Goal: Information Seeking & Learning: Learn about a topic

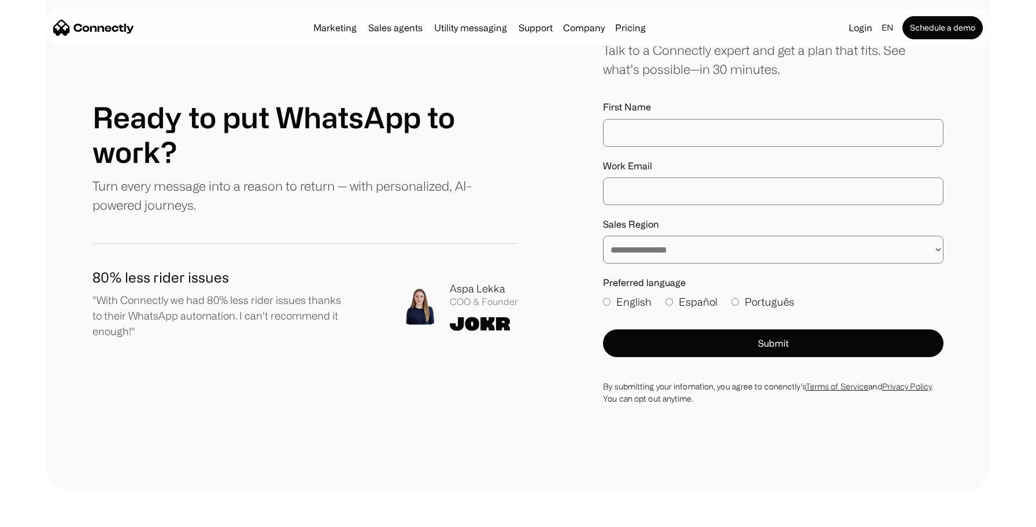
scroll to position [3265, 0]
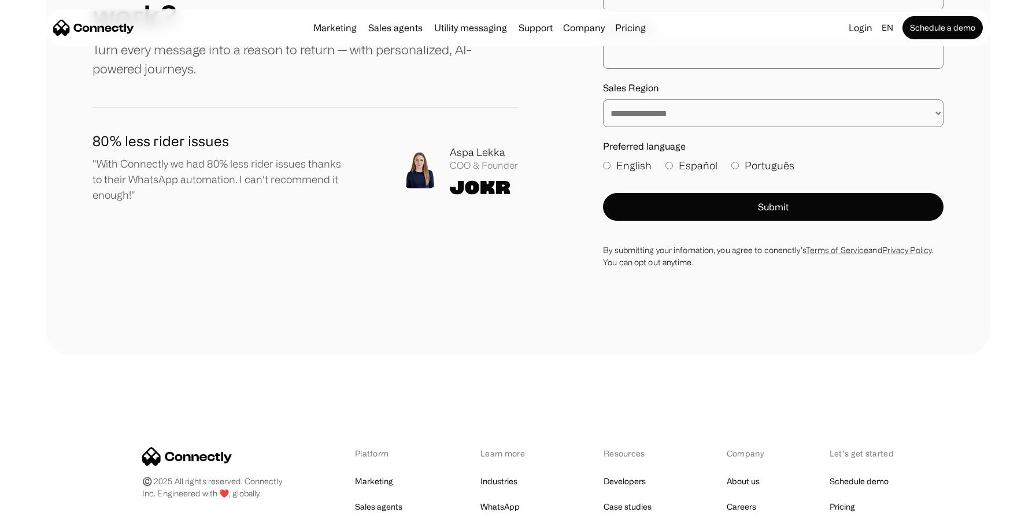
drag, startPoint x: 271, startPoint y: 290, endPoint x: 151, endPoint y: 283, distance: 120.4
drag, startPoint x: 145, startPoint y: 271, endPoint x: 241, endPoint y: 289, distance: 97.6
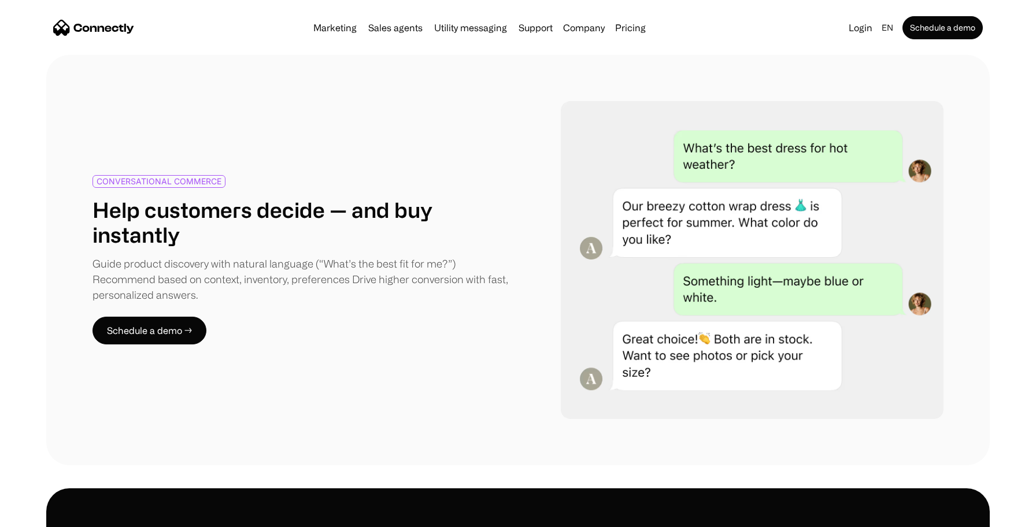
scroll to position [0, 0]
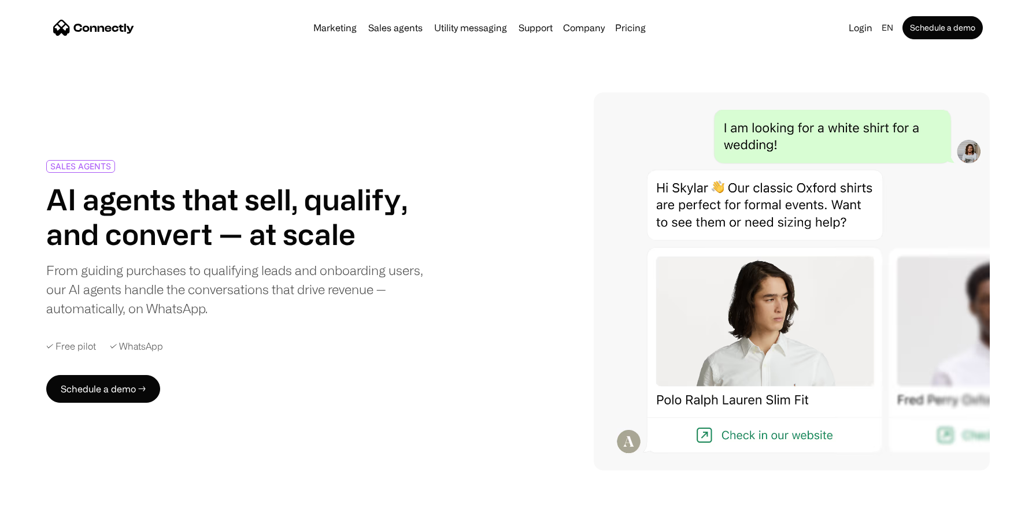
click at [160, 356] on div "SALES AGENTS AI agents that sell, qualify, and convert — at scale From guiding …" at bounding box center [245, 281] width 399 height 243
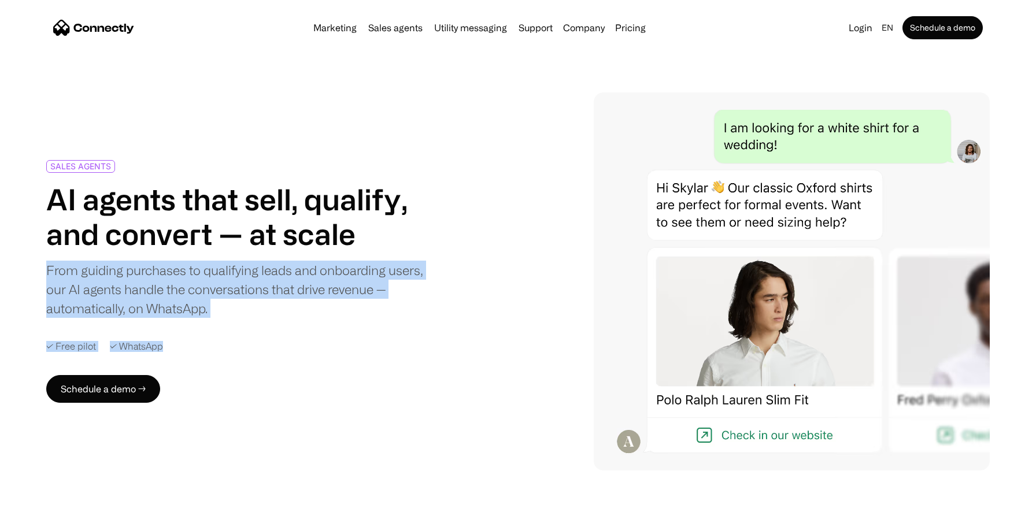
drag, startPoint x: 169, startPoint y: 346, endPoint x: 47, endPoint y: 275, distance: 140.9
click at [47, 275] on div "SALES AGENTS AI agents that sell, qualify, and convert — at scale From guiding …" at bounding box center [245, 281] width 399 height 243
click at [47, 275] on div "From guiding purchases to qualifying leads and onboarding users, our AI agents …" at bounding box center [235, 289] width 379 height 57
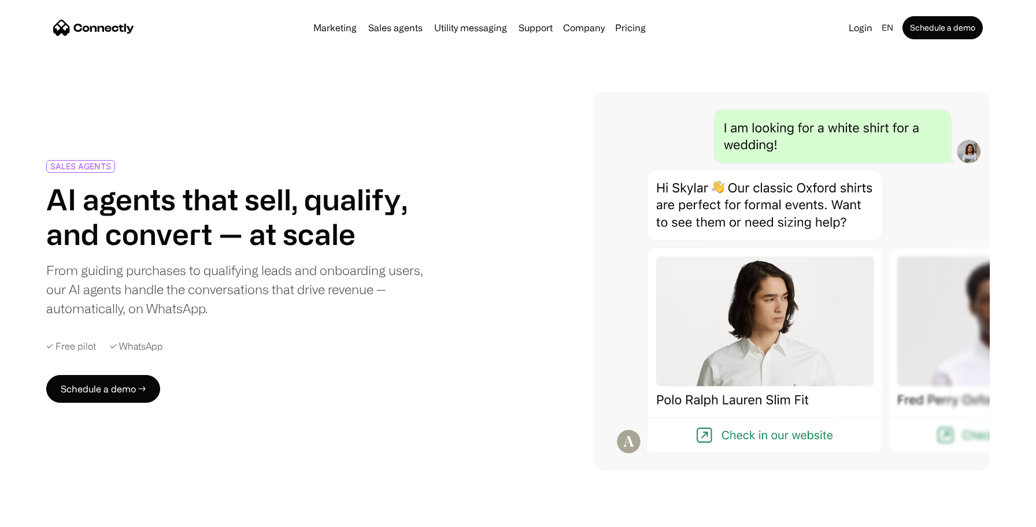
click at [47, 275] on div "From guiding purchases to qualifying leads and onboarding users, our AI agents …" at bounding box center [235, 289] width 379 height 57
click at [47, 275] on div at bounding box center [62, 270] width 32 height 14
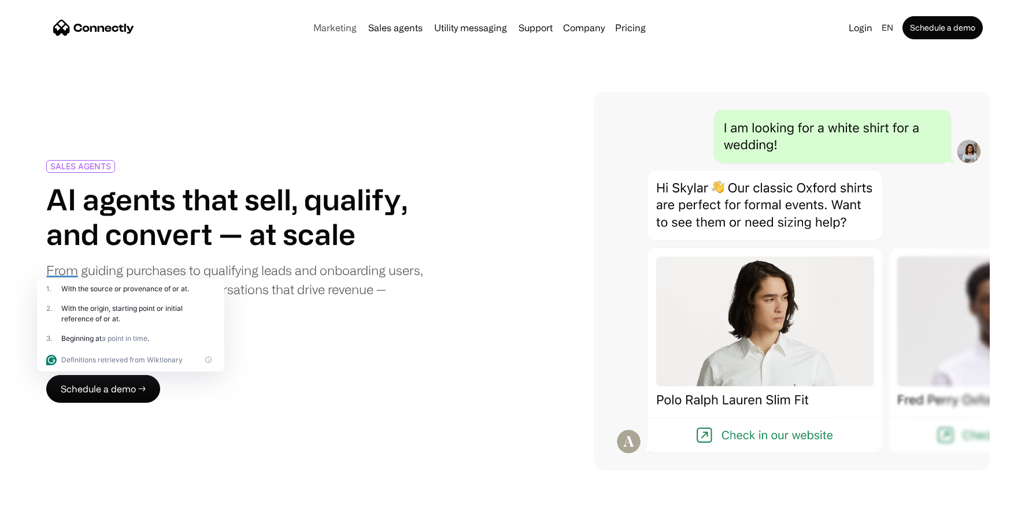
click at [355, 26] on link "Marketing" at bounding box center [335, 27] width 53 height 9
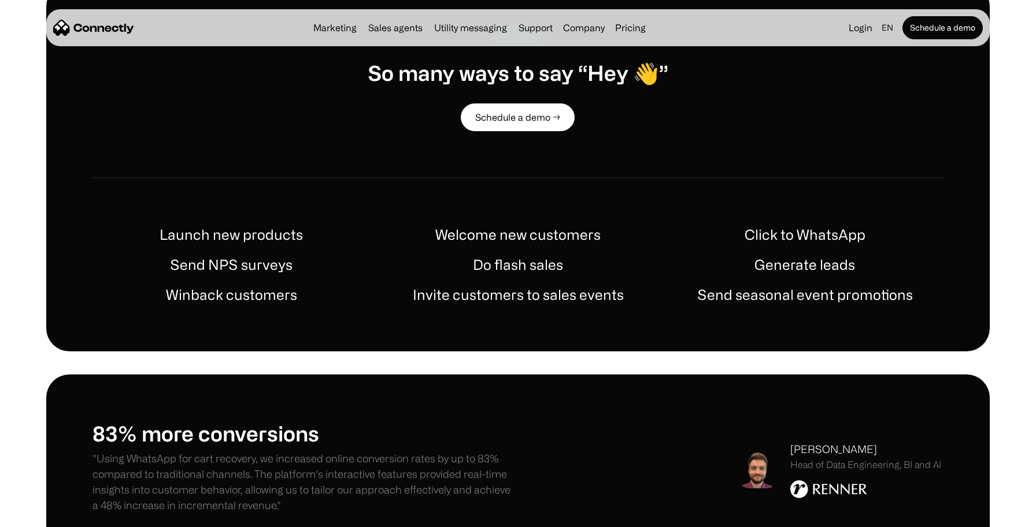
scroll to position [580, 0]
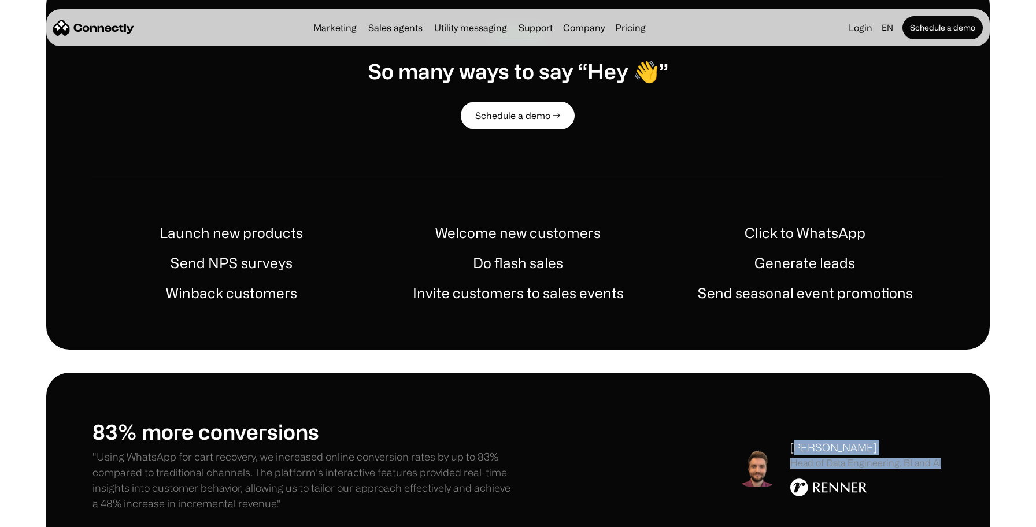
drag, startPoint x: 798, startPoint y: 449, endPoint x: 874, endPoint y: 475, distance: 80.3
click at [874, 475] on div "[PERSON_NAME] Head of Data Engineering, BI and AI" at bounding box center [865, 468] width 151 height 56
drag, startPoint x: 946, startPoint y: 468, endPoint x: 779, endPoint y: 463, distance: 167.2
click at [779, 463] on div "83% more conversions "Using WhatsApp for cart recovery, we increased online con…" at bounding box center [517, 468] width 943 height 190
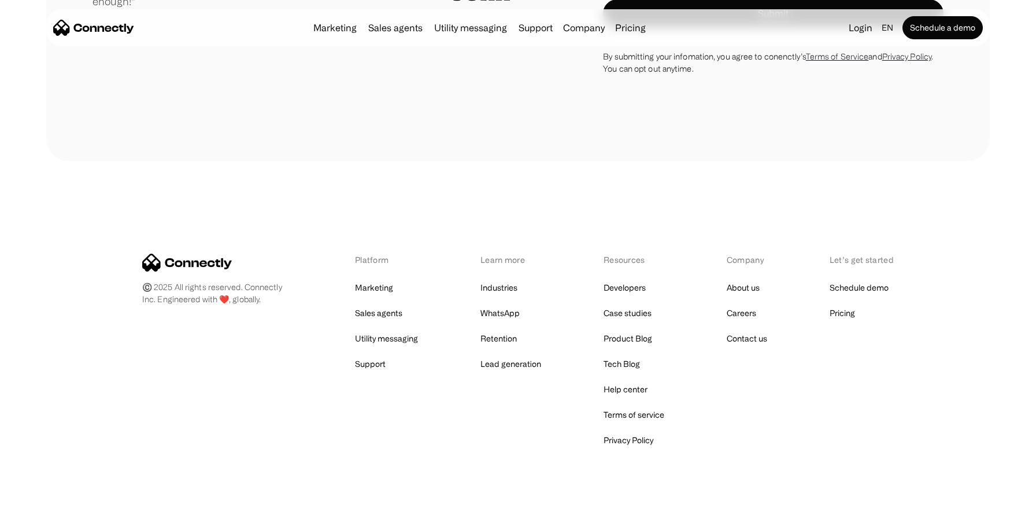
scroll to position [4140, 0]
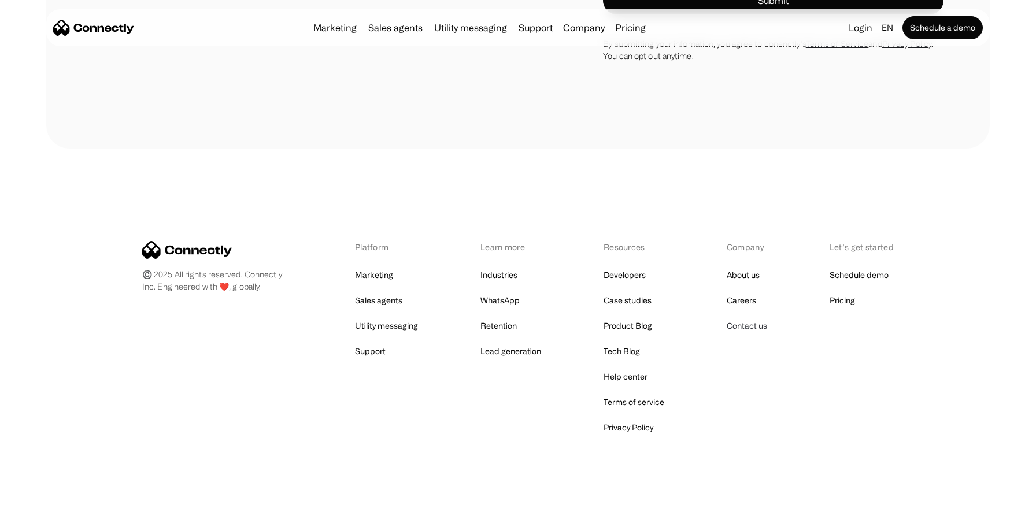
click at [762, 319] on link "Contact us" at bounding box center [747, 326] width 40 height 16
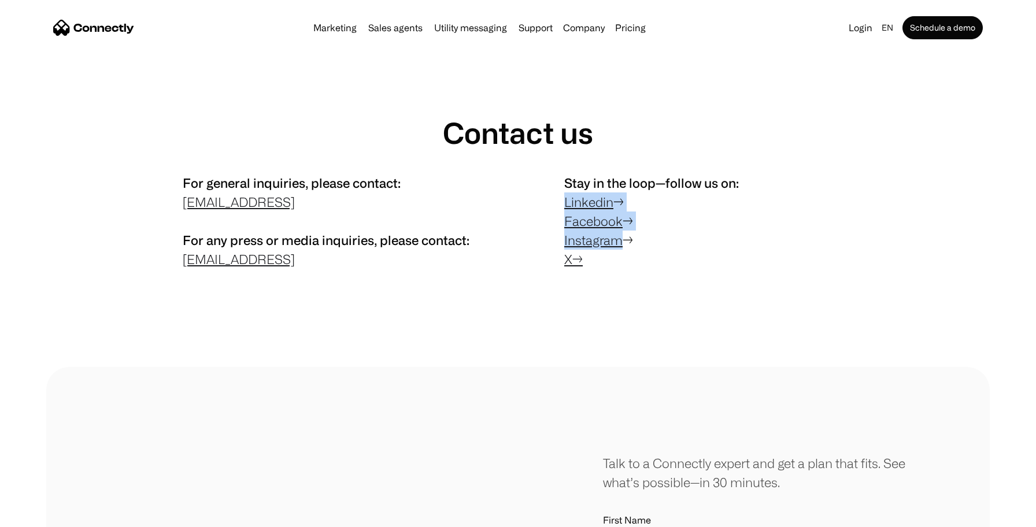
drag, startPoint x: 626, startPoint y: 245, endPoint x: 561, endPoint y: 193, distance: 82.3
click at [561, 193] on div "For general inquiries, please contact: contact@connectly.ai For any press or me…" at bounding box center [517, 223] width 851 height 101
drag, startPoint x: 567, startPoint y: 187, endPoint x: 630, endPoint y: 283, distance: 114.6
click at [630, 283] on div "Contact us For general inquiries, please contact: contact@connectly.ai For any …" at bounding box center [517, 194] width 943 height 251
click at [595, 257] on p "Stay in the loop—follow us on: Linkedin → Facebook → Instagram → X →" at bounding box center [708, 220] width 289 height 95
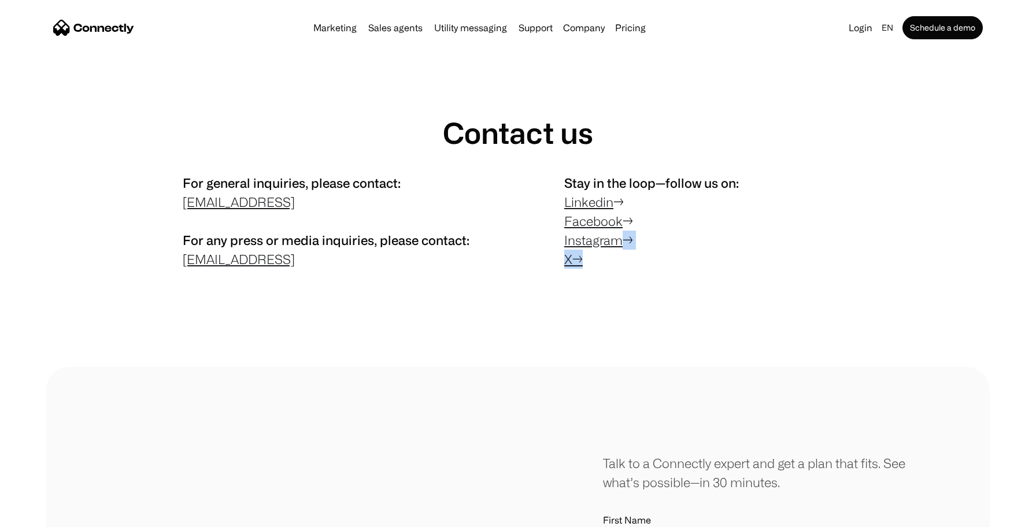
drag, startPoint x: 593, startPoint y: 267, endPoint x: 649, endPoint y: 244, distance: 59.9
click at [649, 244] on p "Stay in the loop—follow us on: Linkedin → Facebook → Instagram → X →" at bounding box center [708, 220] width 289 height 95
drag, startPoint x: 636, startPoint y: 241, endPoint x: 560, endPoint y: 201, distance: 86.1
click at [560, 201] on div "For general inquiries, please contact: contact@connectly.ai For any press or me…" at bounding box center [517, 223] width 851 height 101
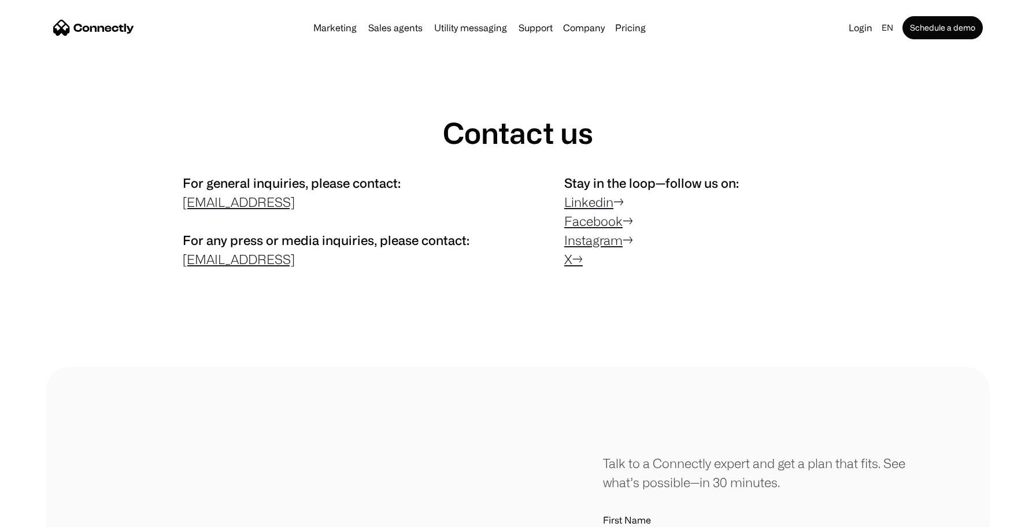
click at [629, 254] on p "Stay in the loop—follow us on: Linkedin → Facebook → Instagram → X →" at bounding box center [708, 220] width 289 height 95
click at [124, 25] on img "home" at bounding box center [93, 28] width 81 height 16
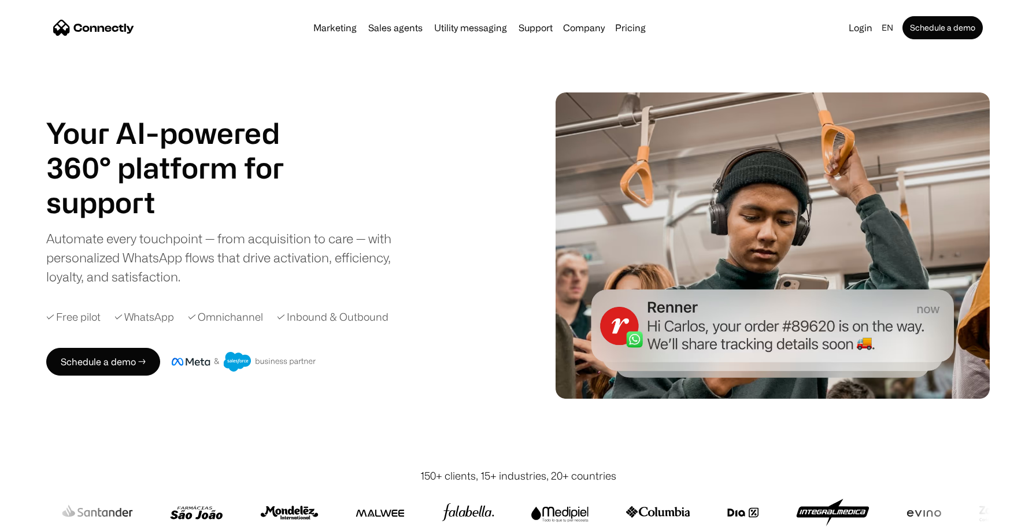
click at [79, 32] on img "home" at bounding box center [93, 28] width 81 height 16
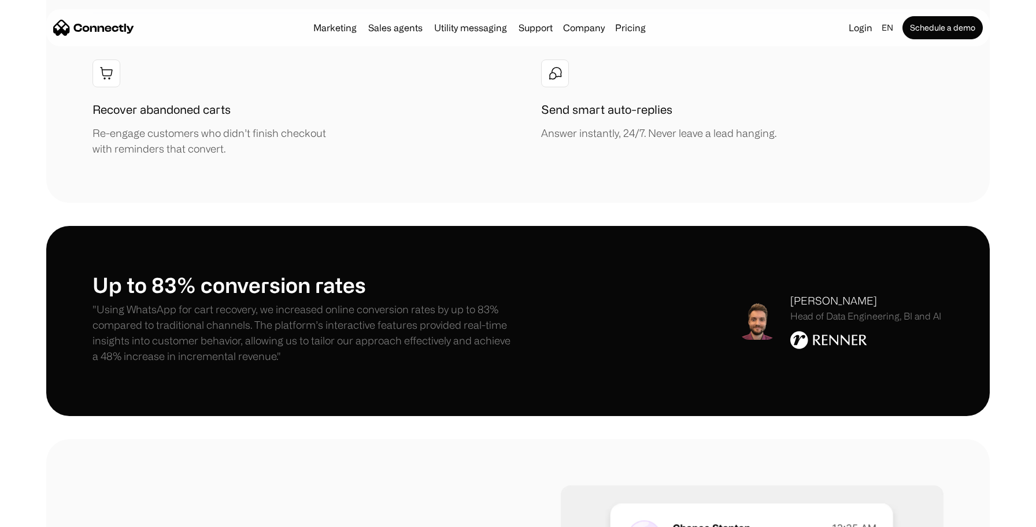
scroll to position [1666, 0]
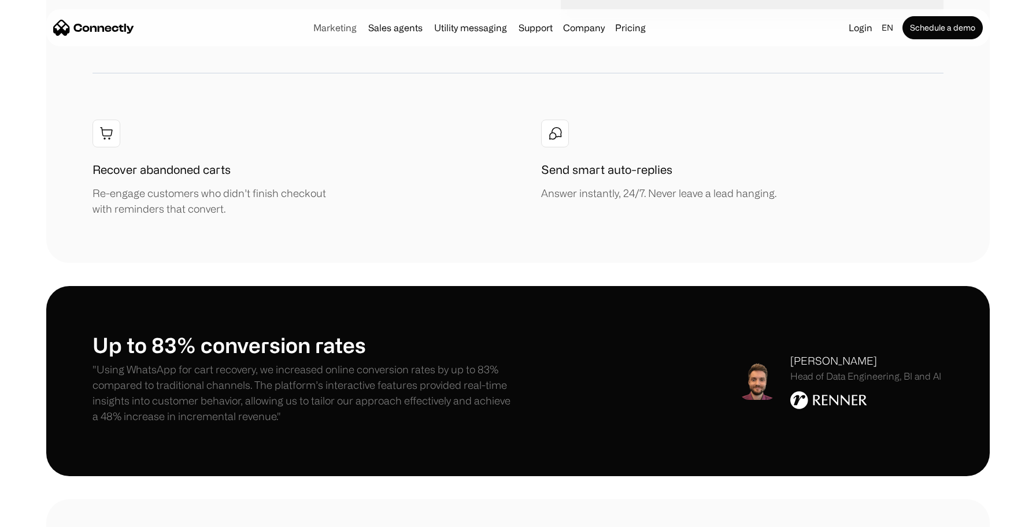
click at [351, 27] on link "Marketing" at bounding box center [335, 27] width 53 height 9
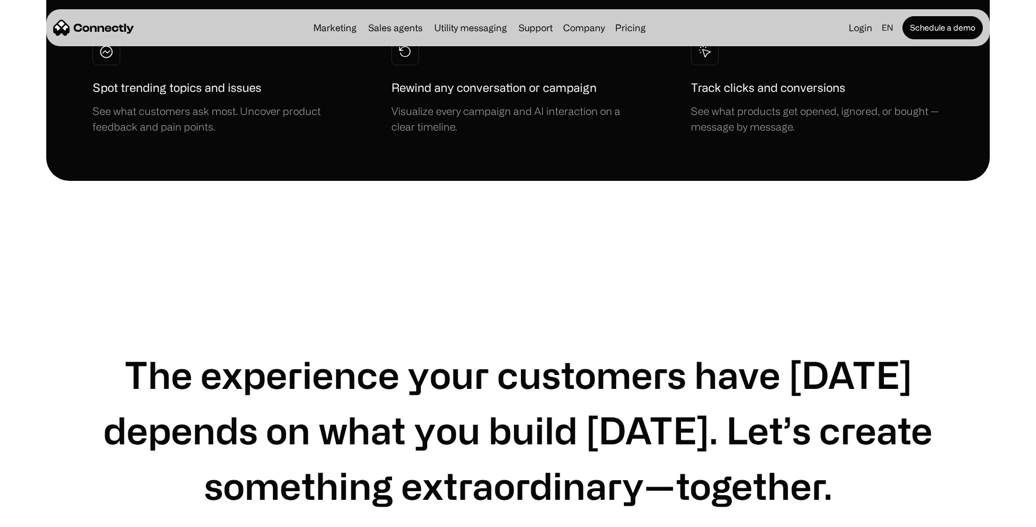
scroll to position [3546, 0]
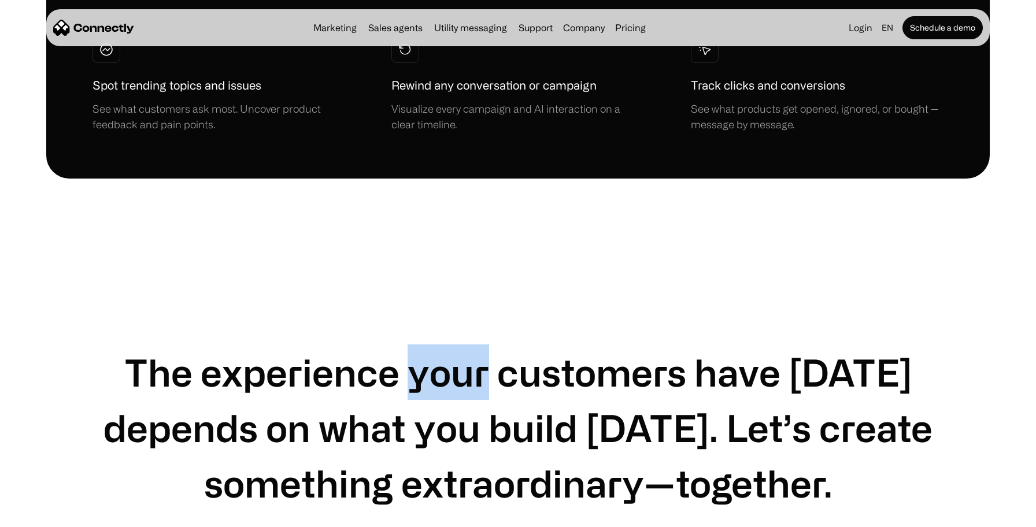
drag, startPoint x: 382, startPoint y: 373, endPoint x: 461, endPoint y: 368, distance: 79.4
click at [461, 368] on h1 "The experience your customers have [DATE] depends on what you build [DATE]. Let…" at bounding box center [517, 428] width 851 height 166
click at [486, 372] on h1 "The experience your customers have [DATE] depends on what you build [DATE]. Let…" at bounding box center [517, 428] width 851 height 166
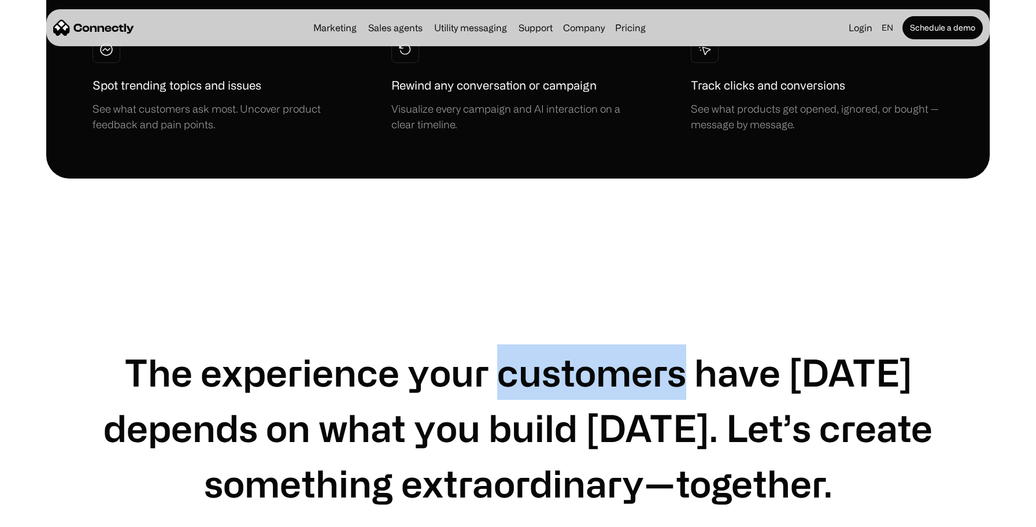
drag, startPoint x: 479, startPoint y: 372, endPoint x: 653, endPoint y: 373, distance: 174.6
click at [653, 373] on h1 "The experience your customers have [DATE] depends on what you build [DATE]. Let…" at bounding box center [517, 428] width 851 height 166
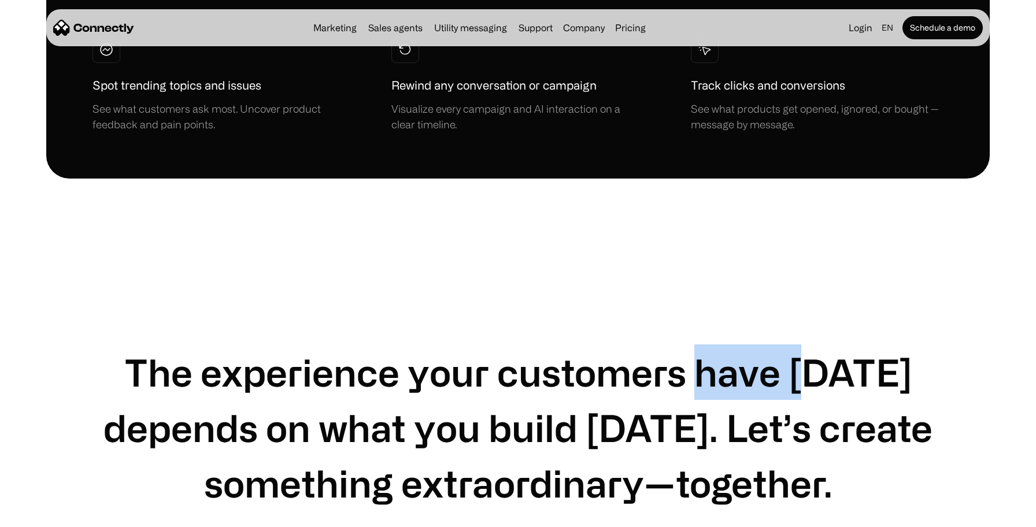
drag, startPoint x: 678, startPoint y: 369, endPoint x: 771, endPoint y: 368, distance: 92.5
click at [771, 368] on h1 "The experience your customers have [DATE] depends on what you build [DATE]. Let…" at bounding box center [517, 428] width 851 height 166
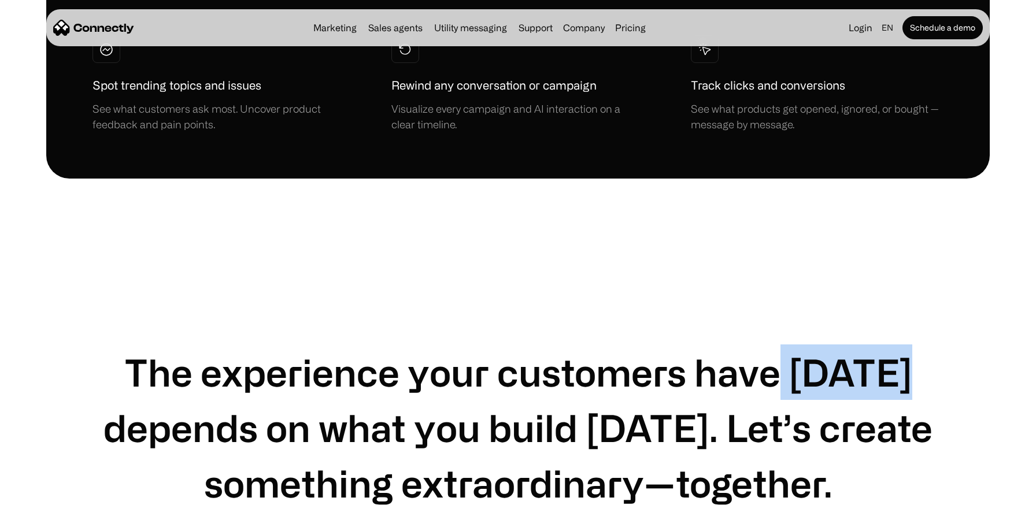
drag, startPoint x: 758, startPoint y: 369, endPoint x: 894, endPoint y: 371, distance: 135.9
click at [894, 371] on h1 "The experience your customers have tomorrow depends on what you build today. Le…" at bounding box center [517, 428] width 851 height 166
drag, startPoint x: 933, startPoint y: 369, endPoint x: 761, endPoint y: 369, distance: 171.7
click at [761, 369] on h1 "The experience your customers have tomorrow depends on what you build today. Le…" at bounding box center [517, 428] width 851 height 166
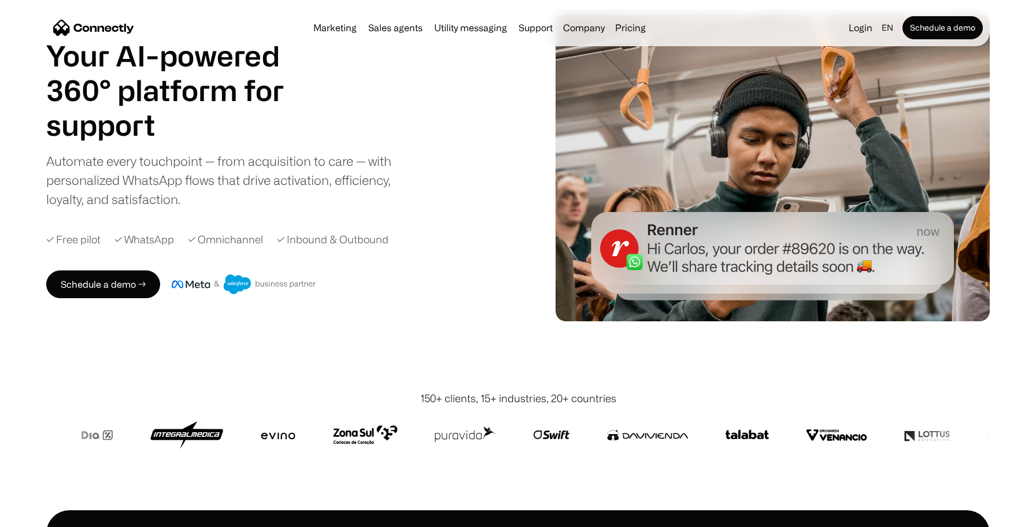
scroll to position [0, 0]
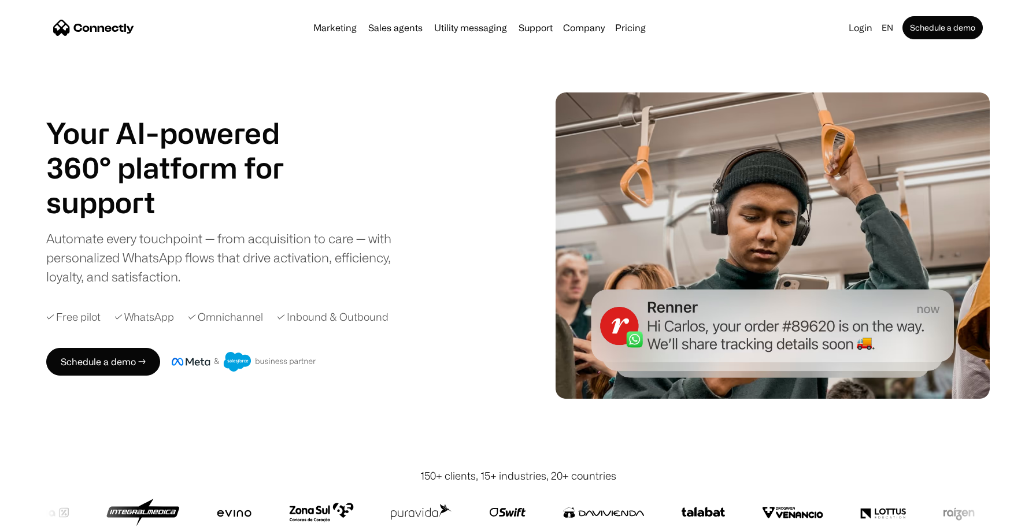
click at [102, 31] on img "home" at bounding box center [93, 28] width 81 height 16
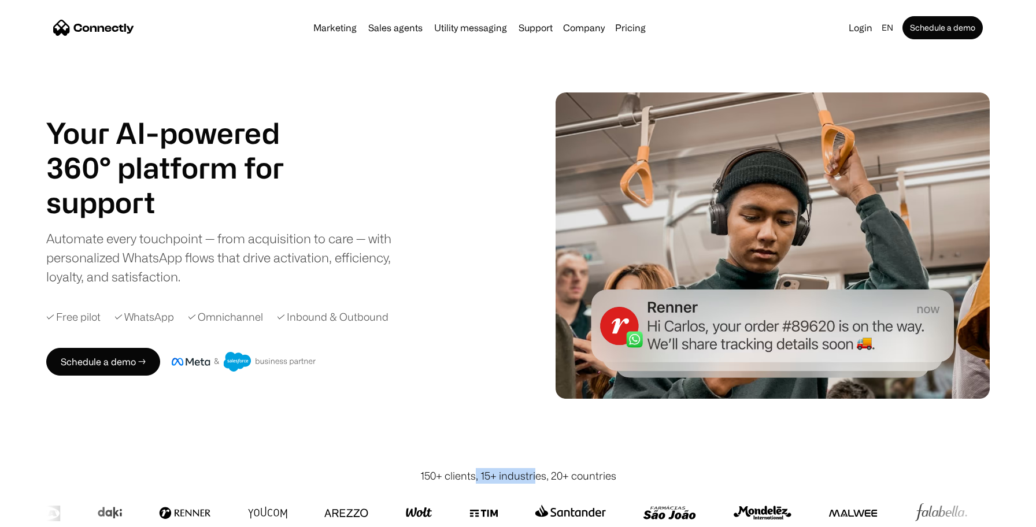
drag, startPoint x: 476, startPoint y: 475, endPoint x: 537, endPoint y: 480, distance: 60.9
click at [537, 481] on div "150+ clients, 15+ industries, 20+ countries" at bounding box center [518, 476] width 196 height 16
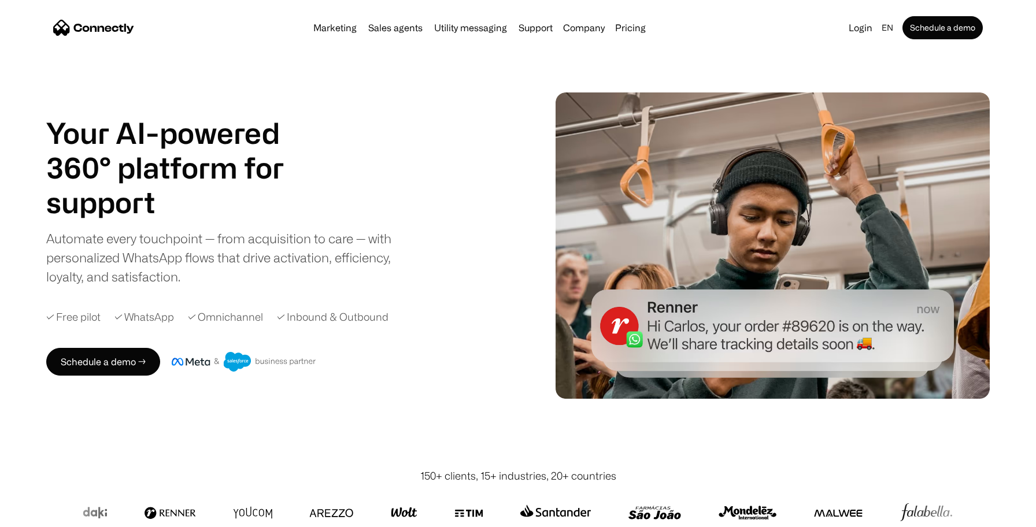
click at [543, 478] on div "150+ clients, 15+ industries, 20+ countries" at bounding box center [518, 476] width 196 height 16
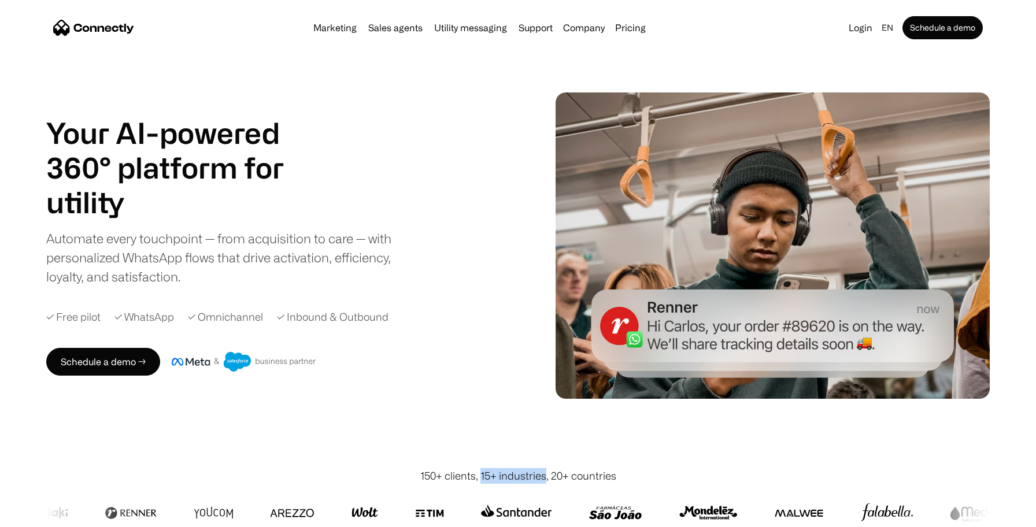
drag, startPoint x: 546, startPoint y: 476, endPoint x: 480, endPoint y: 476, distance: 65.3
click at [480, 476] on div "150+ clients, 15+ industries, 20+ countries" at bounding box center [518, 476] width 196 height 16
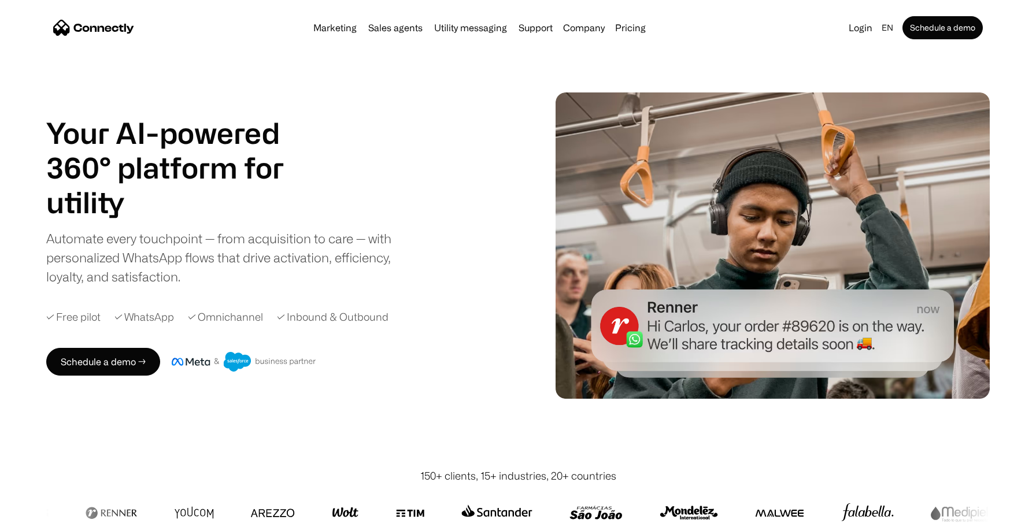
click at [534, 488] on div at bounding box center [517, 513] width 943 height 58
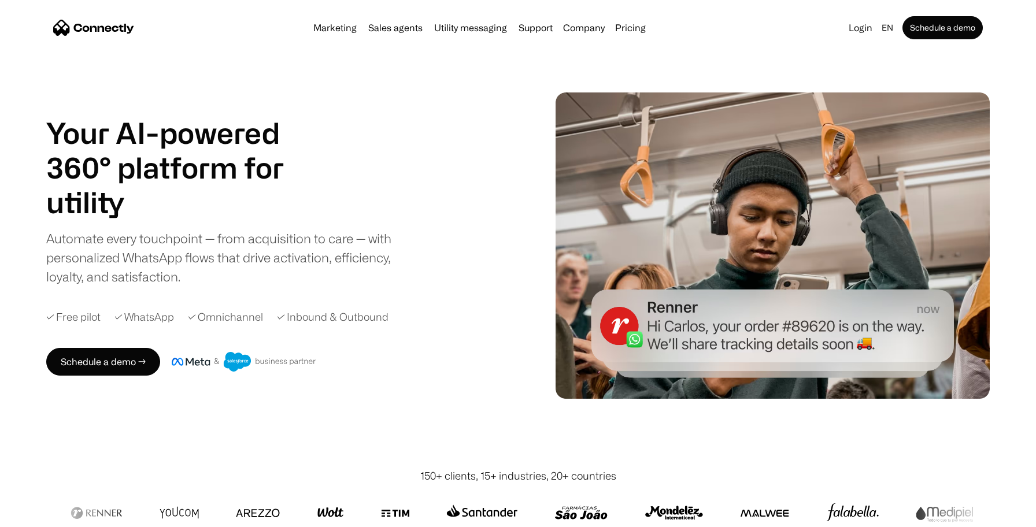
click at [542, 479] on div "150+ clients, 15+ industries, 20+ countries" at bounding box center [518, 476] width 196 height 16
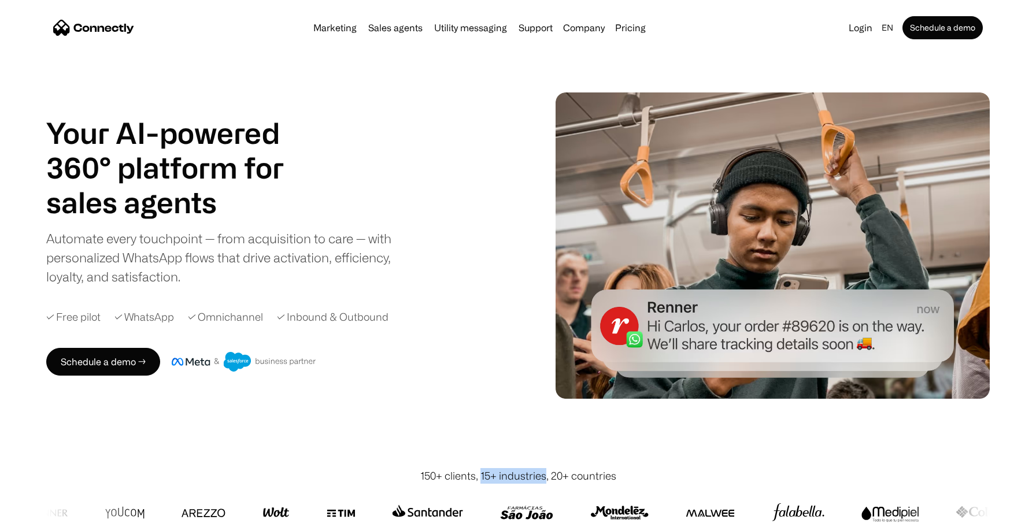
drag, startPoint x: 547, startPoint y: 478, endPoint x: 481, endPoint y: 478, distance: 65.9
click at [481, 478] on div "150+ clients, 15+ industries, 20+ countries" at bounding box center [518, 476] width 196 height 16
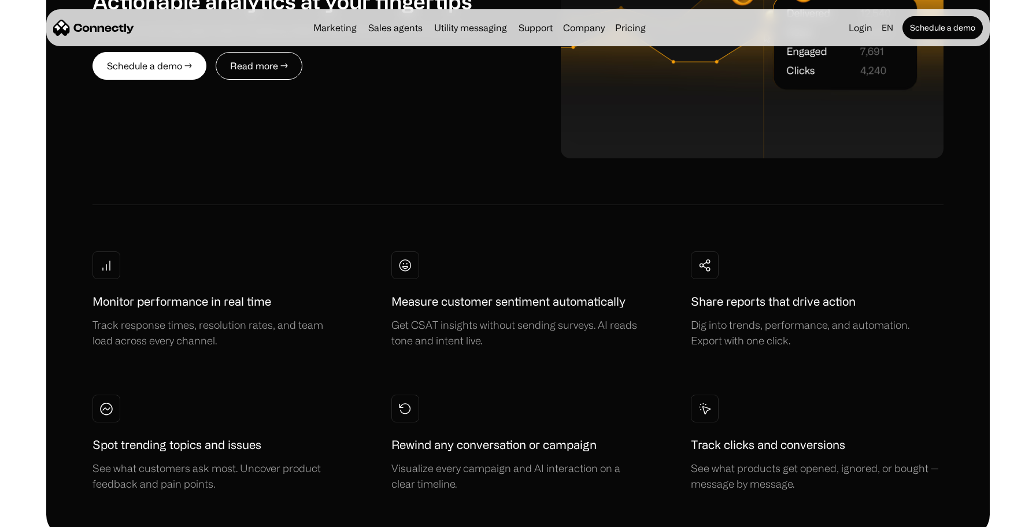
scroll to position [3189, 0]
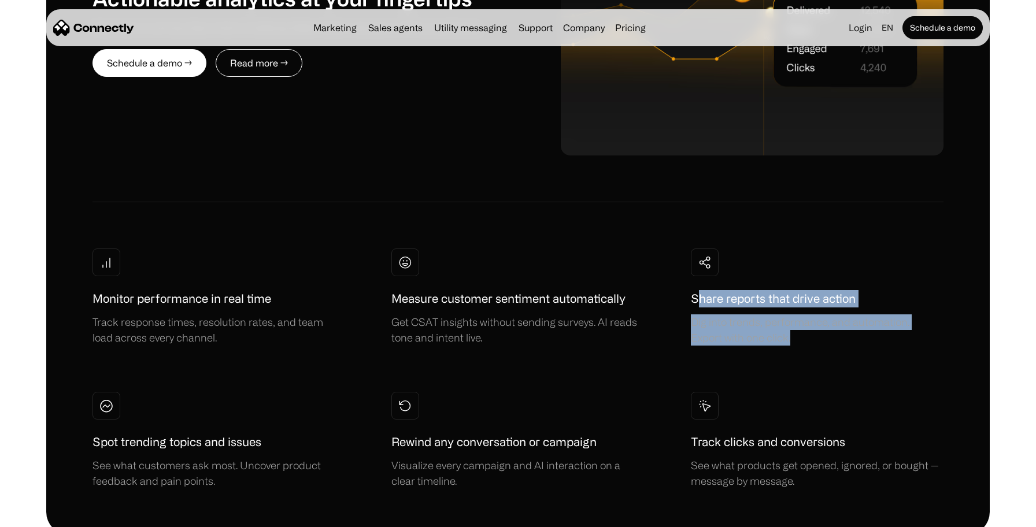
drag, startPoint x: 695, startPoint y: 295, endPoint x: 842, endPoint y: 349, distance: 156.9
click at [842, 349] on div "Monitor performance in real time Track response times, resolution rates, and te…" at bounding box center [517, 369] width 851 height 240
drag, startPoint x: 805, startPoint y: 331, endPoint x: 701, endPoint y: 259, distance: 126.2
click at [701, 259] on div "Share reports that drive action Dig into trends, performance, and automation. E…" at bounding box center [815, 297] width 249 height 97
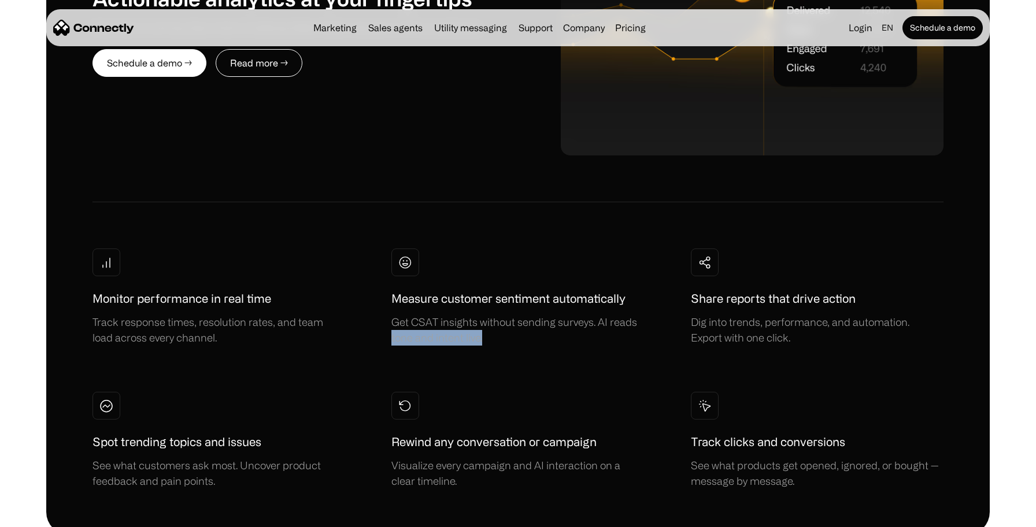
drag, startPoint x: 504, startPoint y: 341, endPoint x: 372, endPoint y: 332, distance: 131.5
click at [372, 332] on div "Monitor performance in real time Track response times, resolution rates, and te…" at bounding box center [517, 369] width 851 height 240
click at [332, 35] on div "Marketing Sales agents Utility messaging Support Company About us Careers Conta…" at bounding box center [480, 28] width 342 height 16
click at [341, 33] on div "Marketing Sales agents Utility messaging Support Company About us Careers Conta…" at bounding box center [480, 28] width 342 height 16
click at [343, 28] on link "Marketing" at bounding box center [335, 27] width 53 height 9
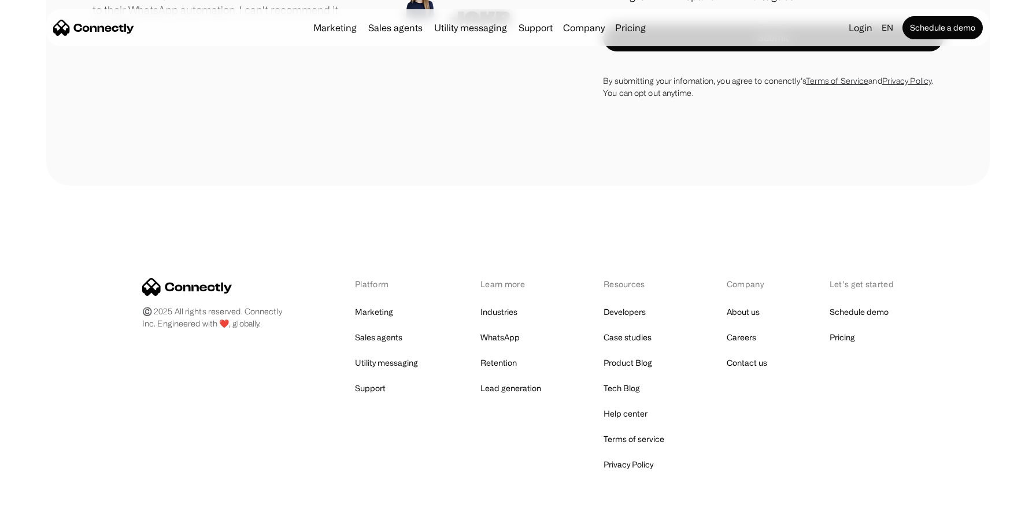
scroll to position [4140, 0]
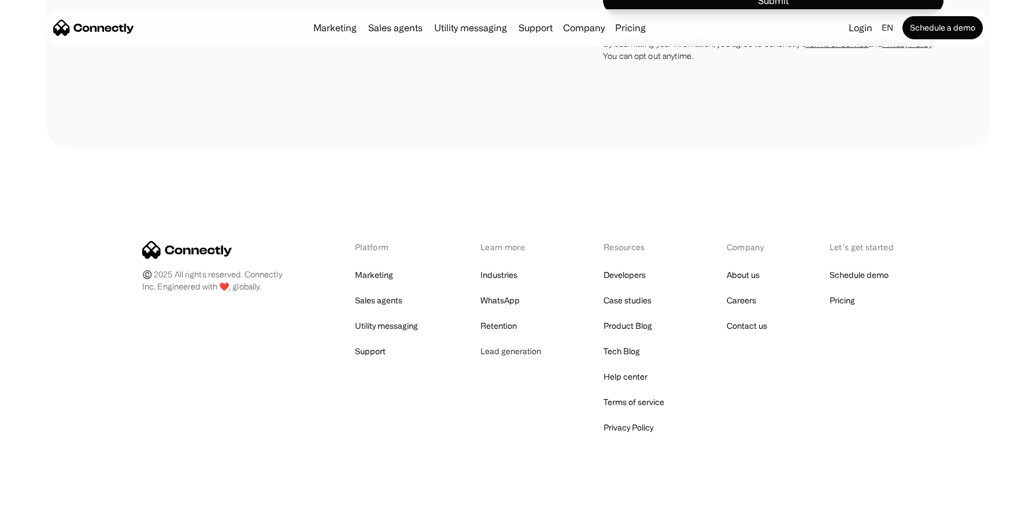
click at [502, 354] on link "Lead generation" at bounding box center [510, 351] width 61 height 16
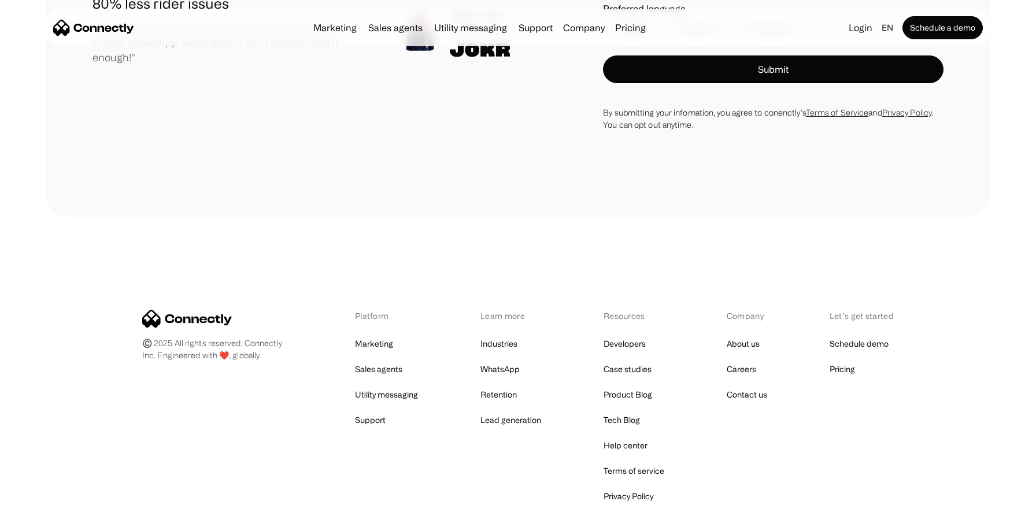
scroll to position [3331, 0]
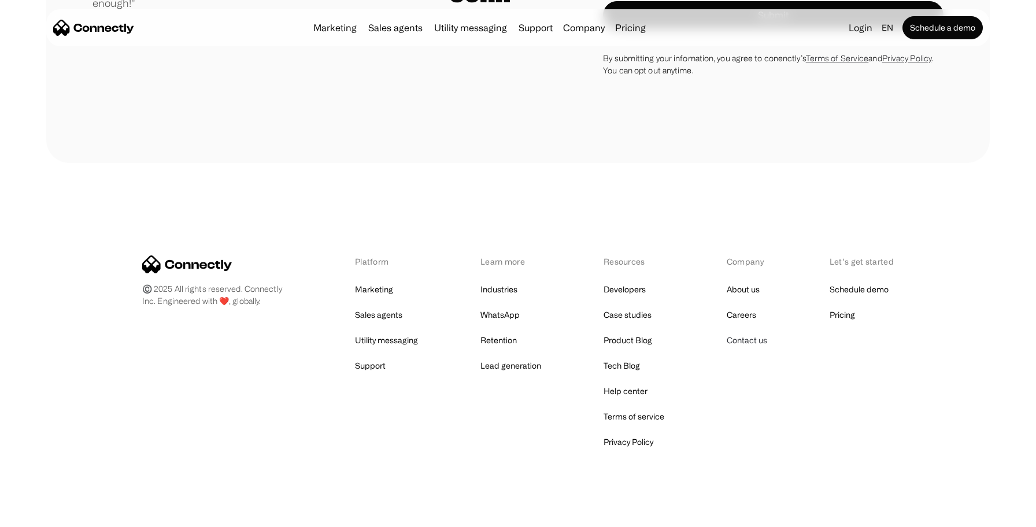
click at [752, 332] on link "Contact us" at bounding box center [747, 340] width 40 height 16
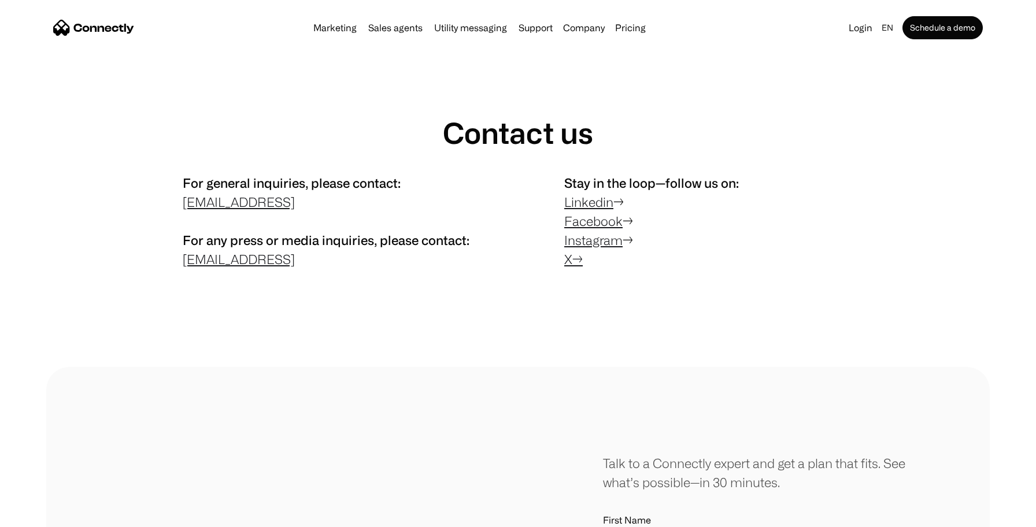
click at [592, 193] on p "Stay in the loop—follow us on: Linkedin → Facebook → Instagram → X →" at bounding box center [708, 220] width 289 height 95
click at [590, 209] on p "Stay in the loop—follow us on: Linkedin → Facebook → Instagram → X →" at bounding box center [708, 220] width 289 height 95
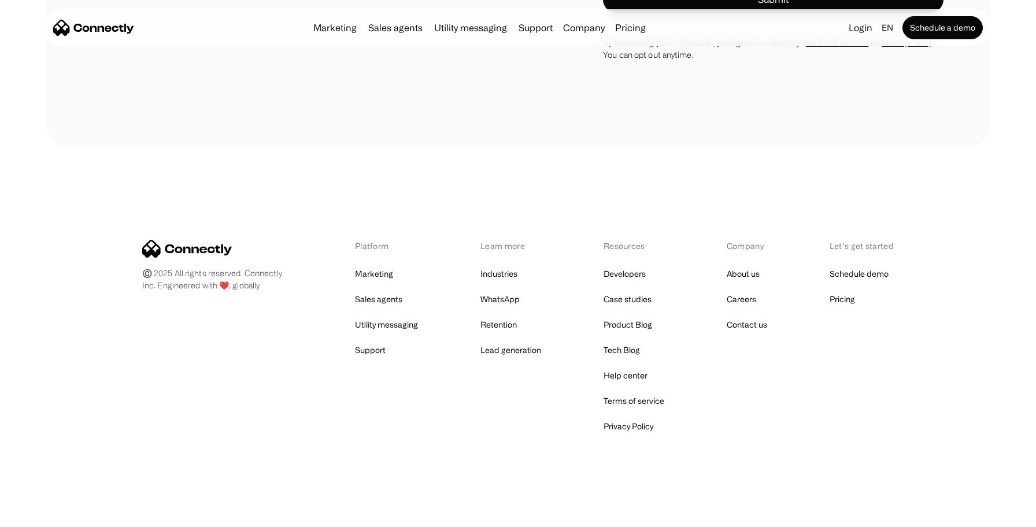
scroll to position [750, 0]
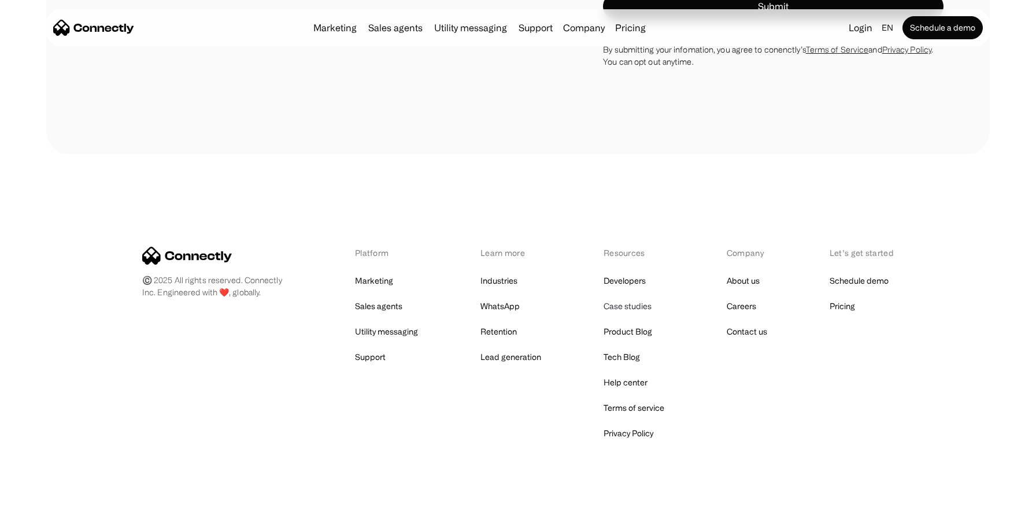
click at [624, 308] on link "Case studies" at bounding box center [628, 306] width 48 height 16
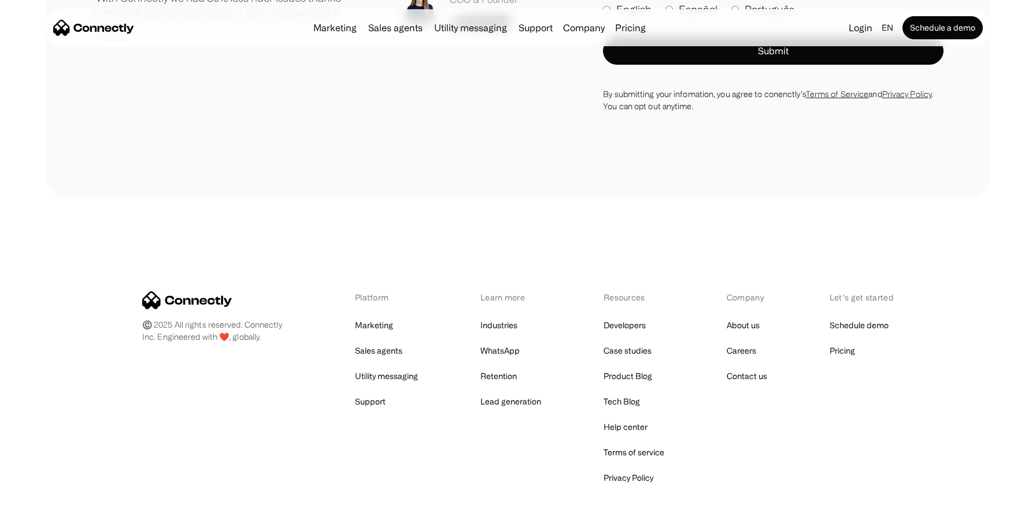
scroll to position [953, 0]
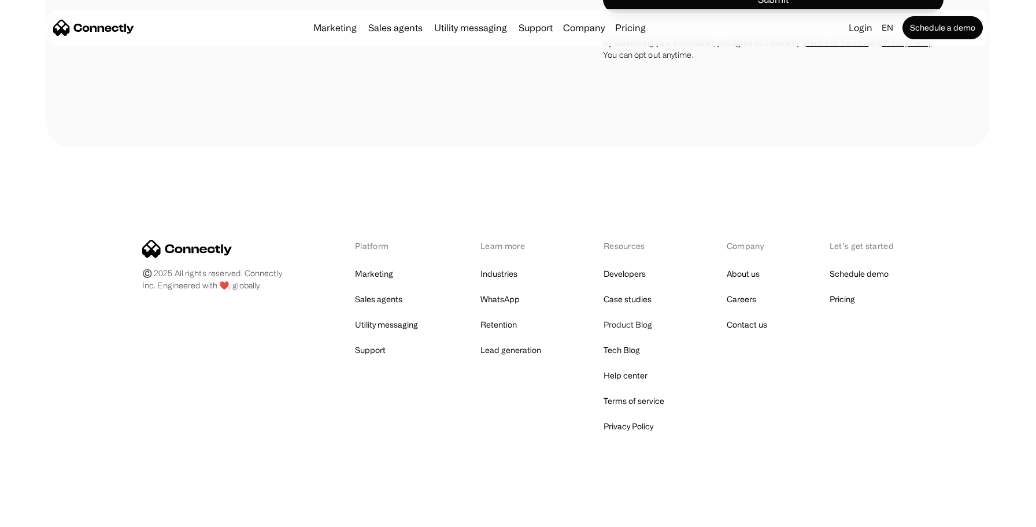
click at [625, 332] on link "Product Blog" at bounding box center [628, 325] width 49 height 16
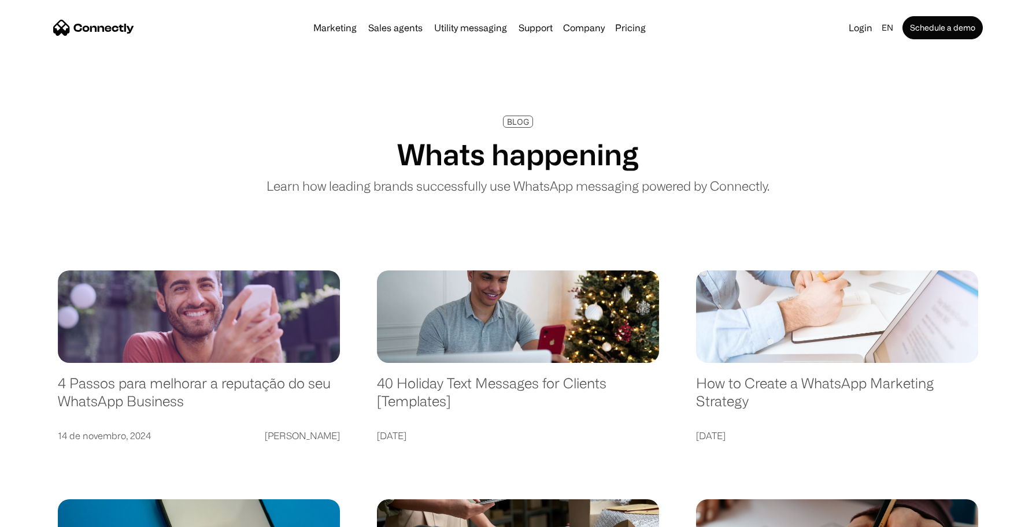
click at [103, 26] on img "home" at bounding box center [93, 28] width 81 height 16
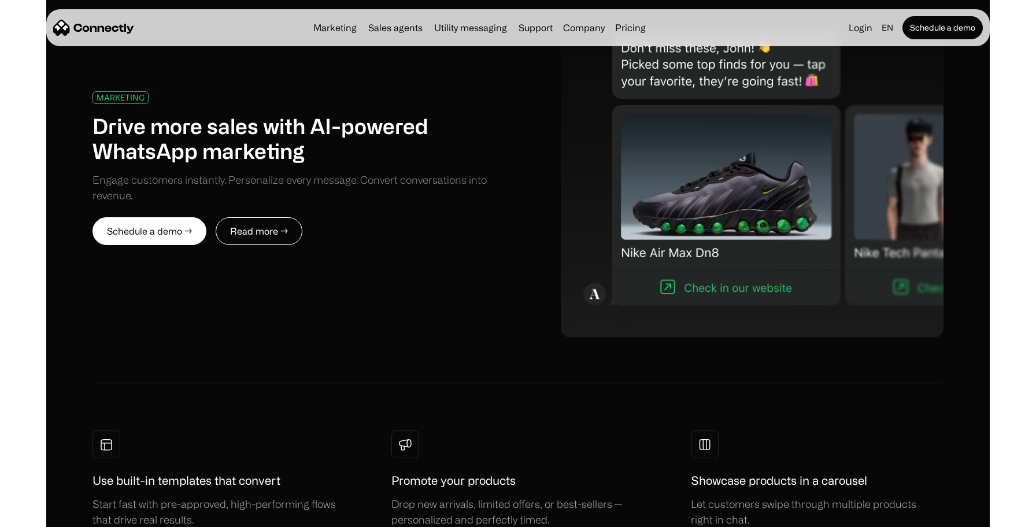
scroll to position [643, 0]
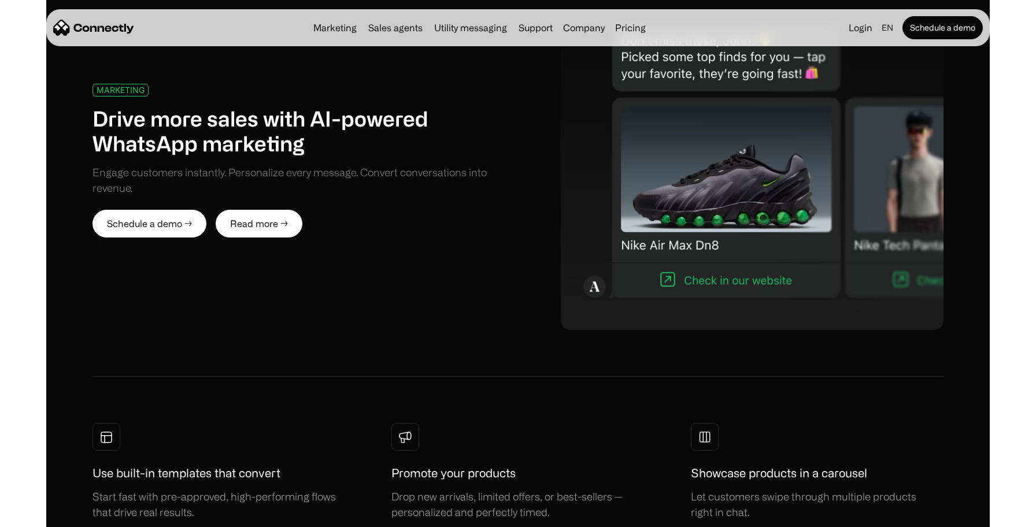
click at [269, 216] on link "Read more →" at bounding box center [259, 224] width 87 height 28
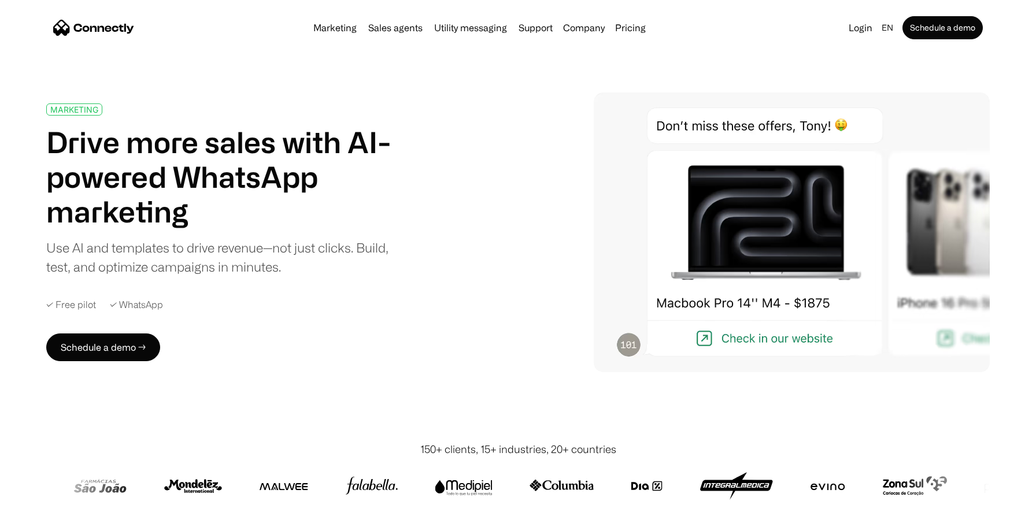
click at [882, 495] on img at bounding box center [914, 486] width 65 height 28
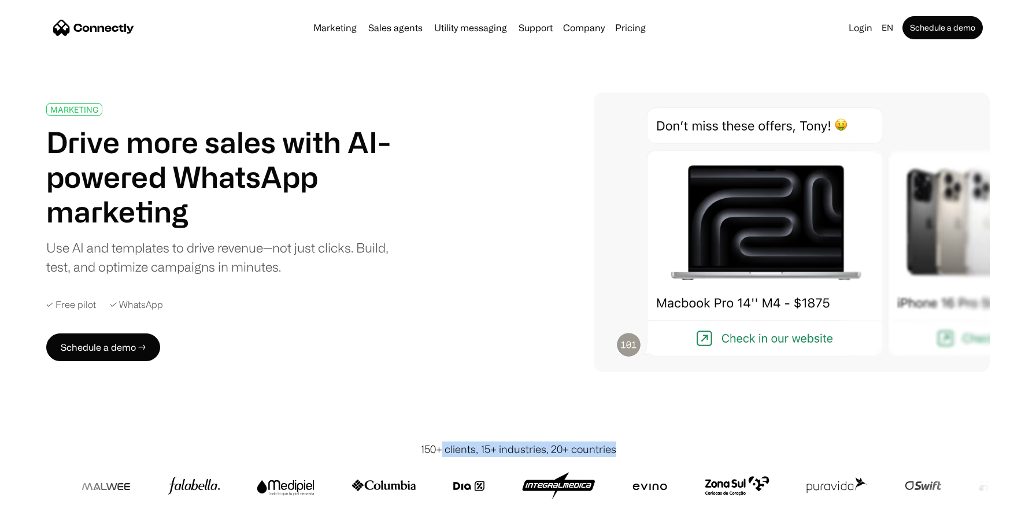
drag, startPoint x: 615, startPoint y: 452, endPoint x: 440, endPoint y: 452, distance: 175.2
click at [440, 452] on div "150+ clients, 15+ industries, 20+ countries" at bounding box center [518, 450] width 196 height 16
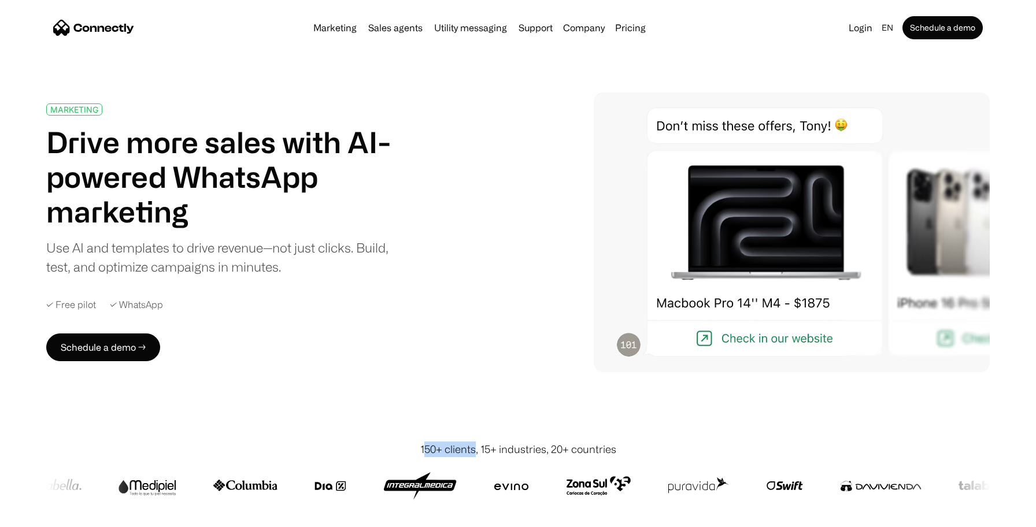
drag, startPoint x: 424, startPoint y: 447, endPoint x: 475, endPoint y: 451, distance: 51.0
click at [475, 451] on div "150+ clients, 15+ industries, 20+ countries" at bounding box center [518, 450] width 196 height 16
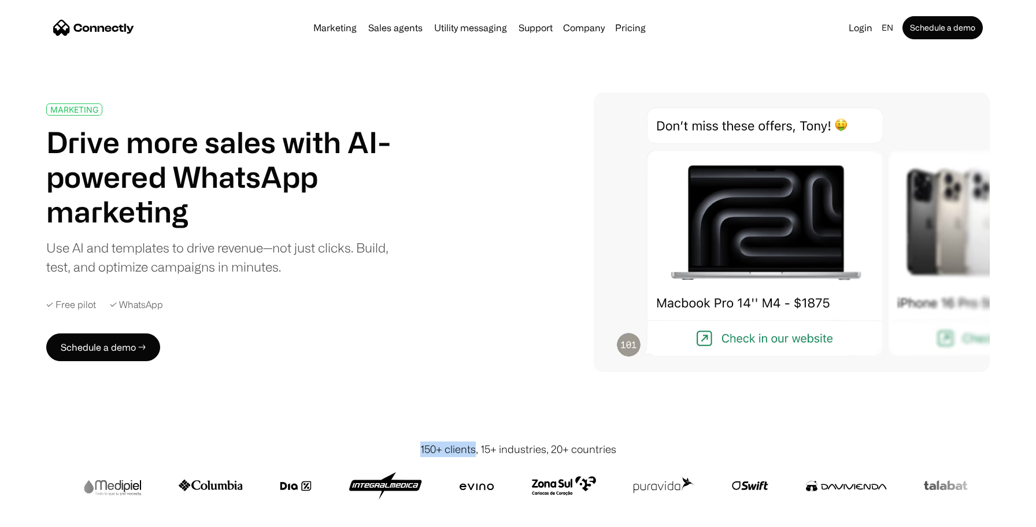
drag, startPoint x: 476, startPoint y: 450, endPoint x: 409, endPoint y: 445, distance: 67.2
click at [409, 445] on div "150+ clients, 15+ industries, 20+ countries" at bounding box center [517, 450] width 943 height 16
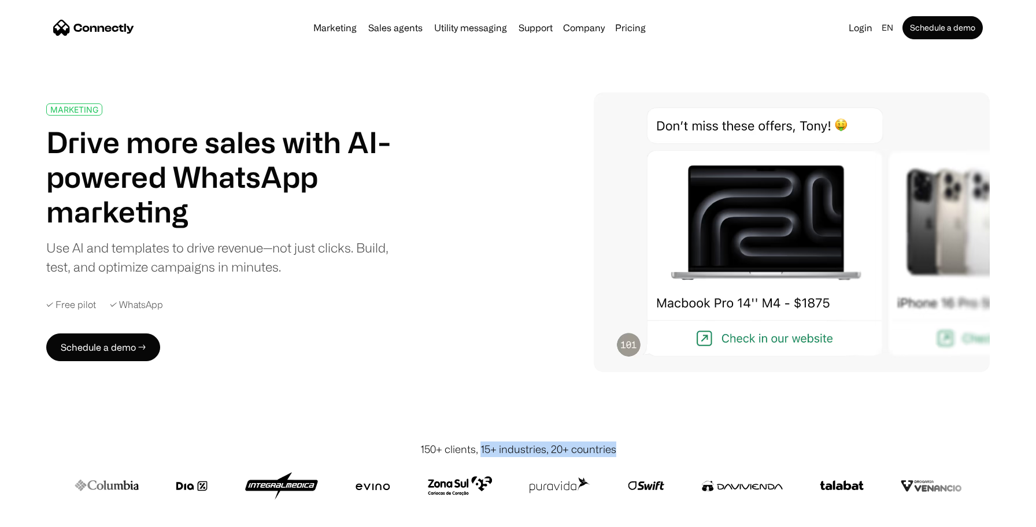
drag, startPoint x: 619, startPoint y: 446, endPoint x: 480, endPoint y: 449, distance: 138.2
click at [480, 449] on div "150+ clients, 15+ industries, 20+ countries" at bounding box center [517, 450] width 943 height 16
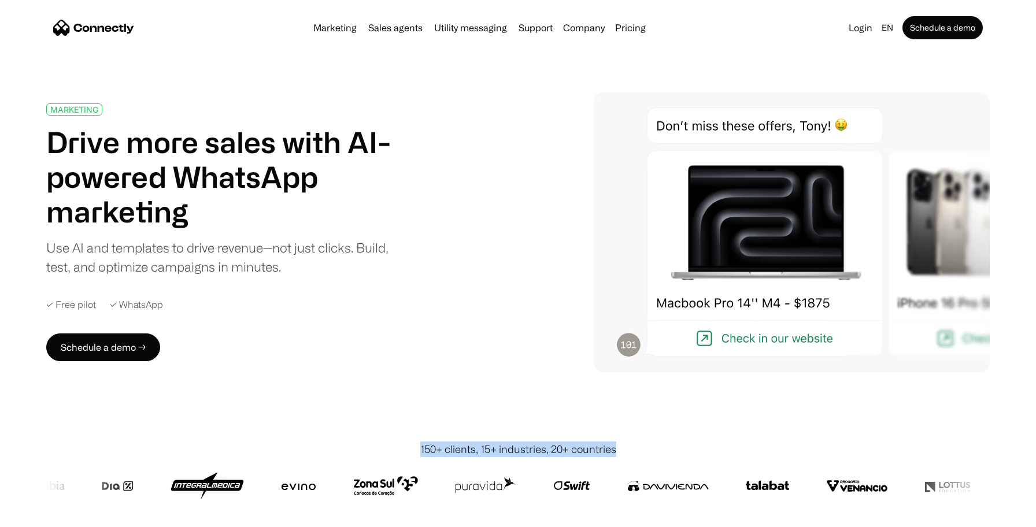
drag, startPoint x: 422, startPoint y: 450, endPoint x: 645, endPoint y: 454, distance: 222.6
click at [645, 454] on div "150+ clients, 15+ industries, 20+ countries" at bounding box center [517, 450] width 943 height 16
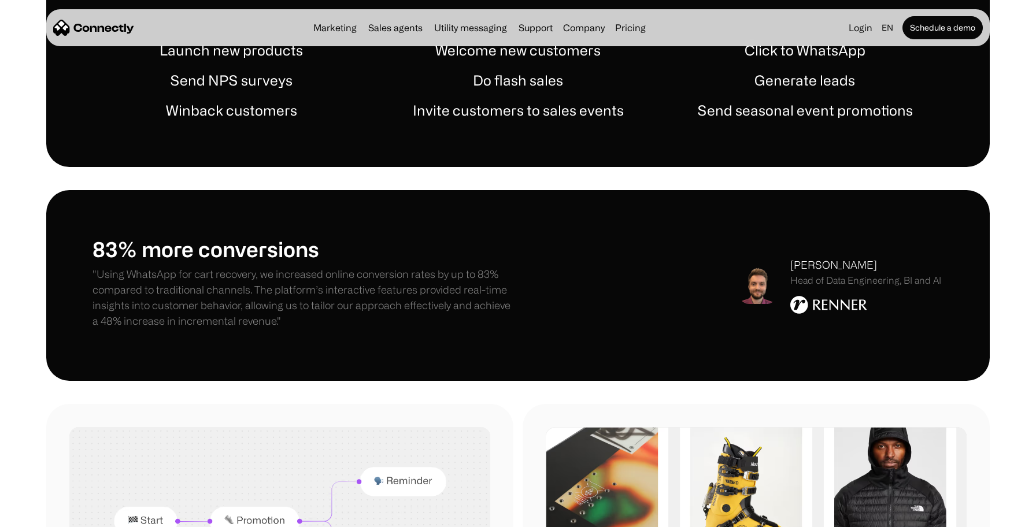
scroll to position [794, 0]
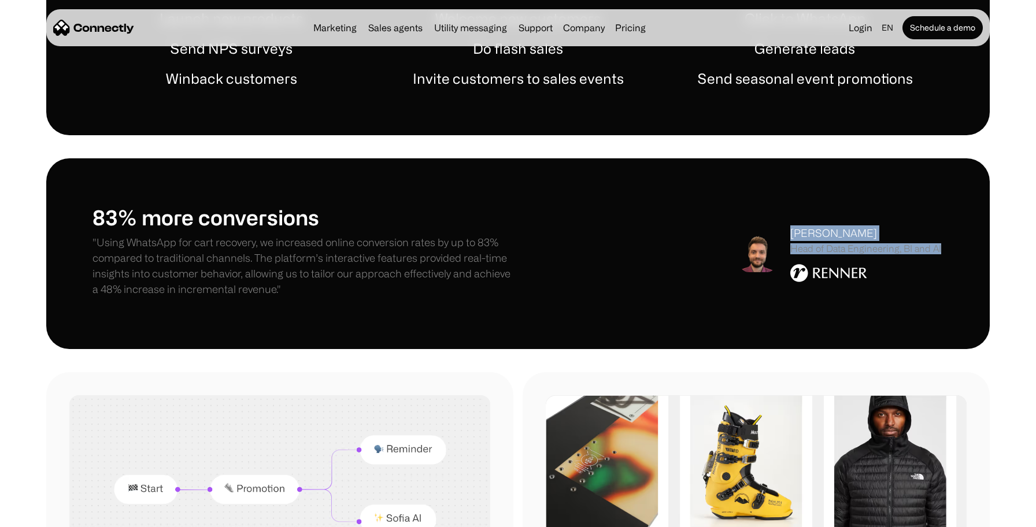
drag, startPoint x: 791, startPoint y: 234, endPoint x: 928, endPoint y: 269, distance: 141.6
click at [928, 269] on div "Rodrigo Spohr Head of Data Engineering, BI and AI" at bounding box center [865, 253] width 151 height 56
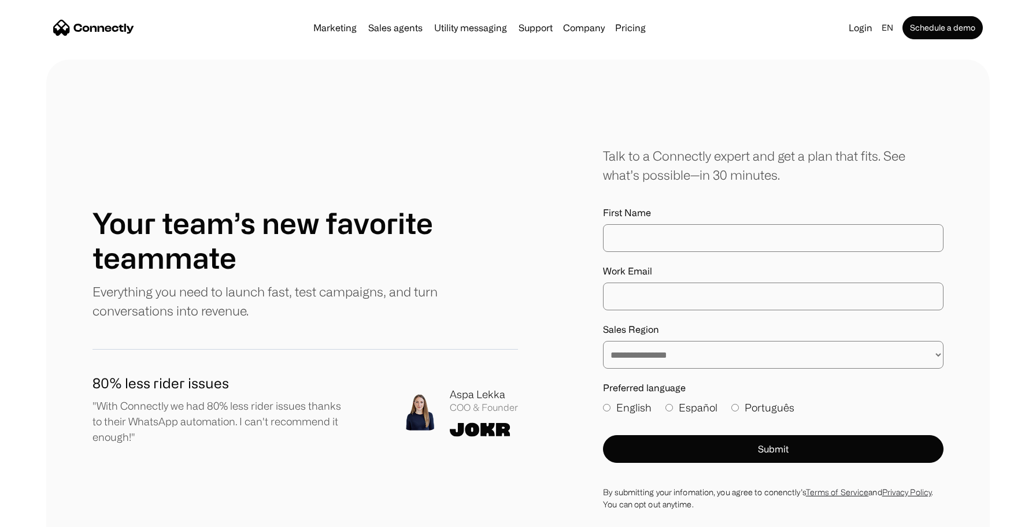
scroll to position [4140, 0]
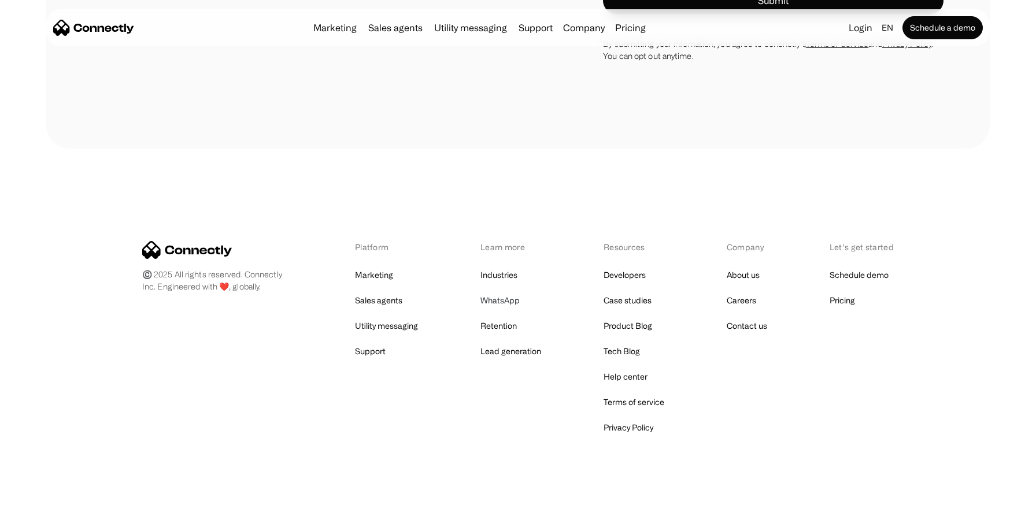
click at [509, 299] on link "WhatsApp" at bounding box center [499, 301] width 39 height 16
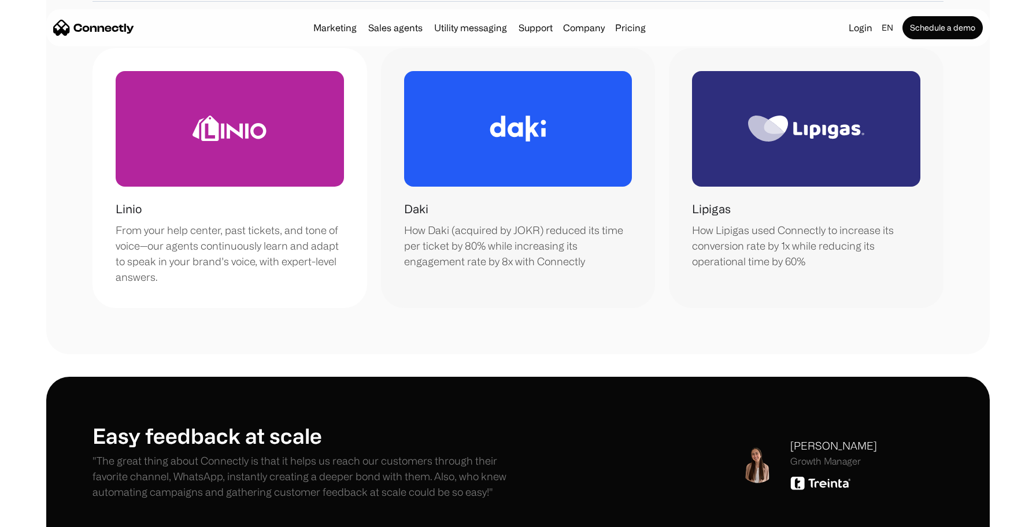
scroll to position [3699, 0]
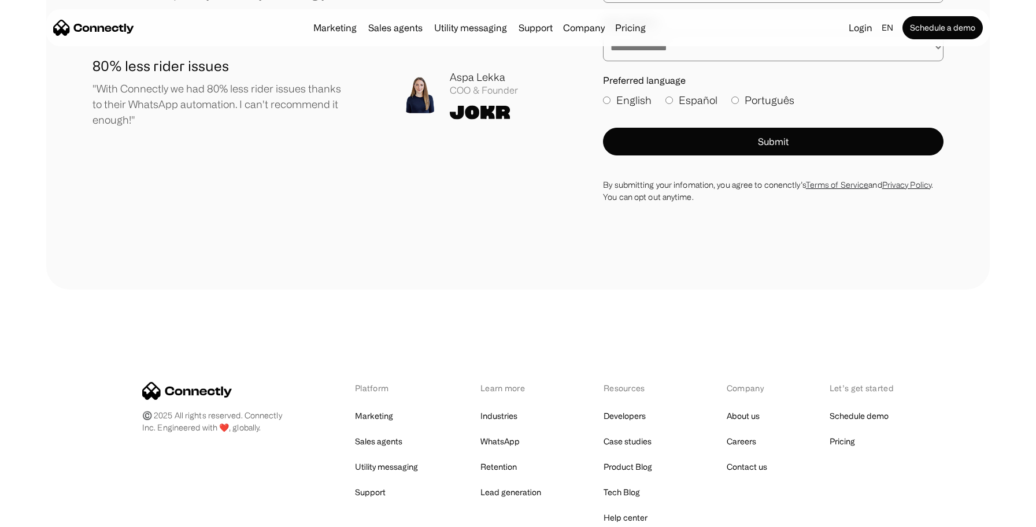
drag, startPoint x: 222, startPoint y: 285, endPoint x: 264, endPoint y: 297, distance: 43.2
click at [264, 382] on div "Platform Marketing Sales agents Utility messaging Support Learn more Industries…" at bounding box center [518, 479] width 752 height 195
drag, startPoint x: 262, startPoint y: 288, endPoint x: 213, endPoint y: 284, distance: 49.3
click at [213, 382] on div "Platform Marketing Sales agents Utility messaging Support Learn more Industries…" at bounding box center [518, 479] width 752 height 195
click at [379, 484] on link "Support" at bounding box center [370, 492] width 31 height 16
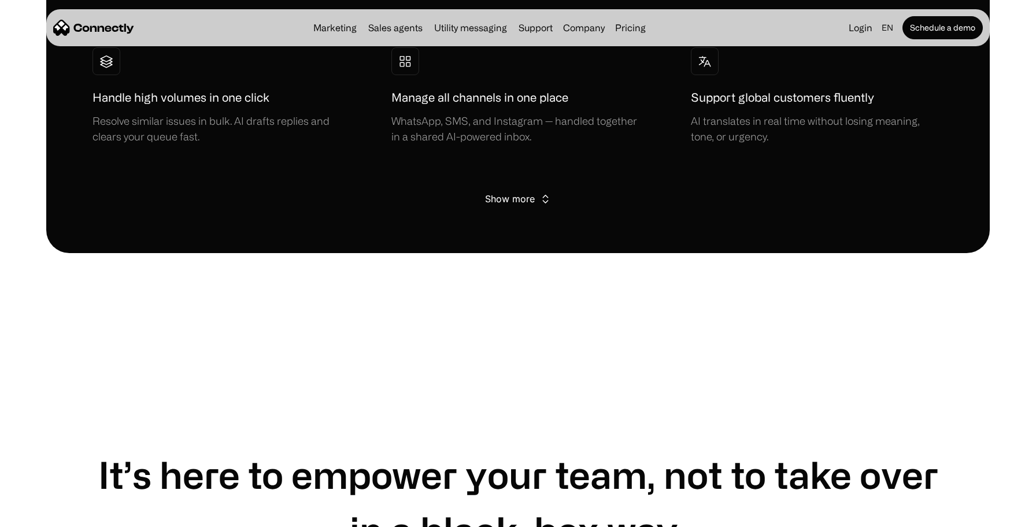
scroll to position [2318, 0]
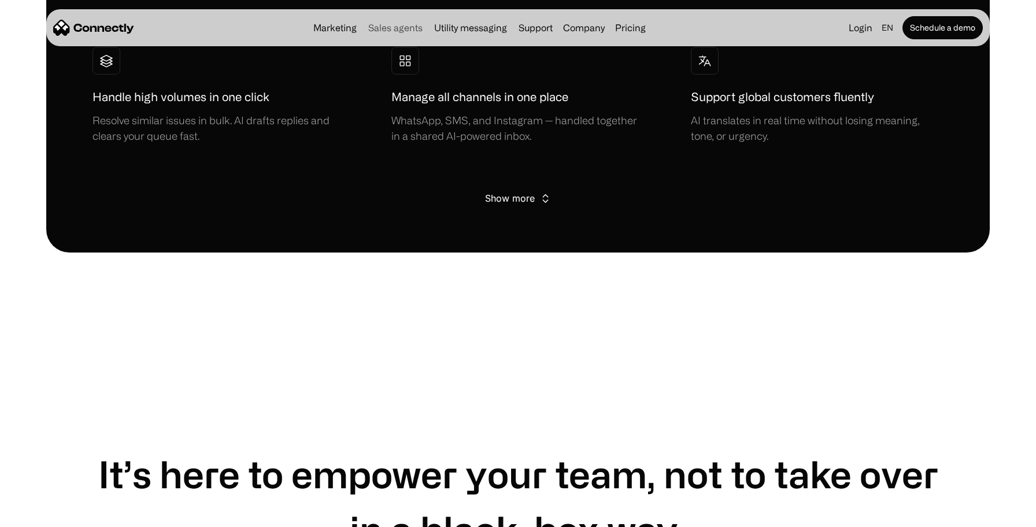
click at [402, 25] on link "Sales agents" at bounding box center [396, 27] width 64 height 9
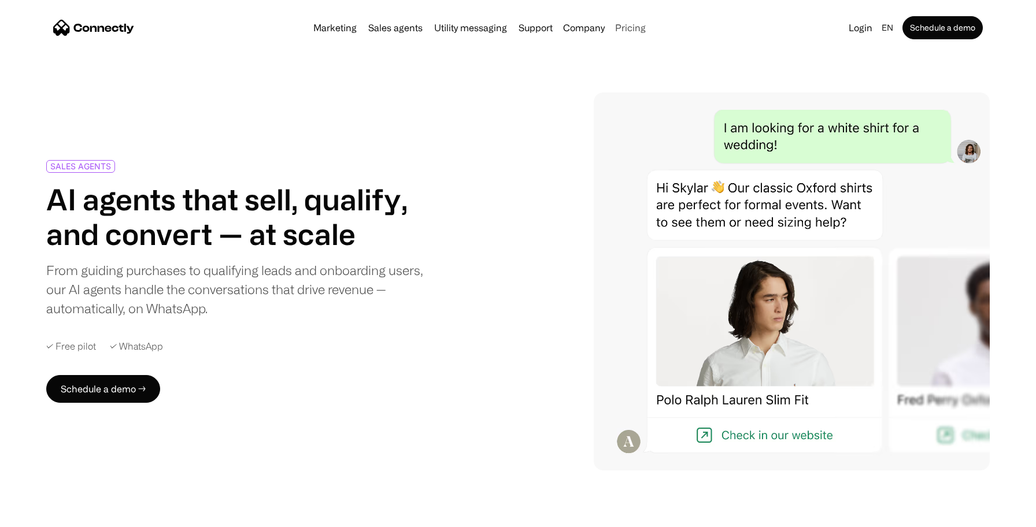
click at [620, 28] on link "Pricing" at bounding box center [630, 27] width 40 height 9
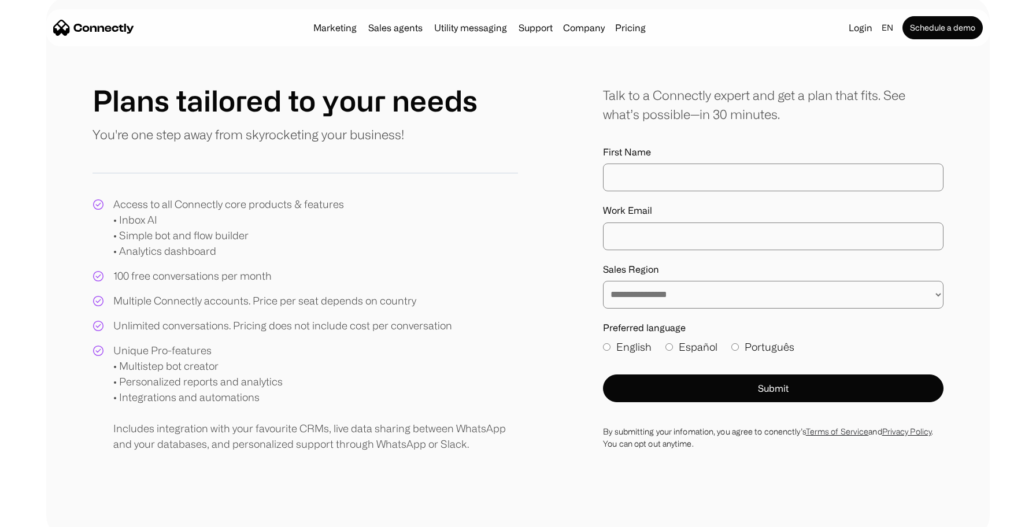
scroll to position [71, 0]
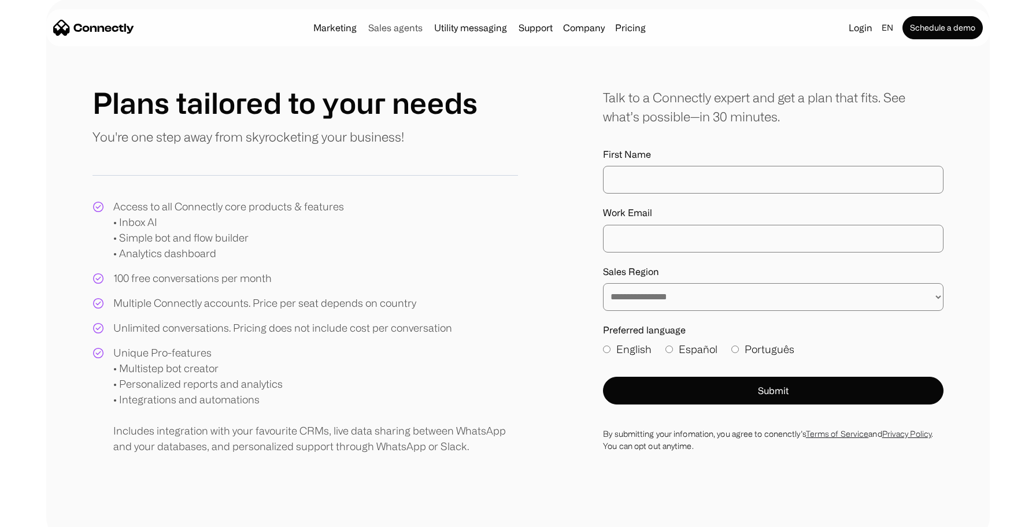
click at [376, 28] on link "Sales agents" at bounding box center [396, 27] width 64 height 9
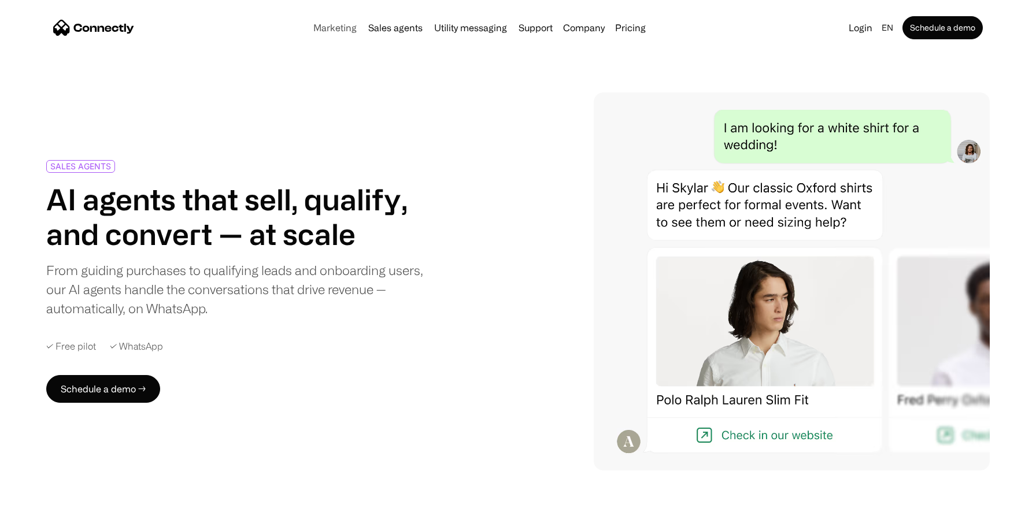
click at [347, 31] on link "Marketing" at bounding box center [335, 27] width 53 height 9
